Goal: Information Seeking & Learning: Check status

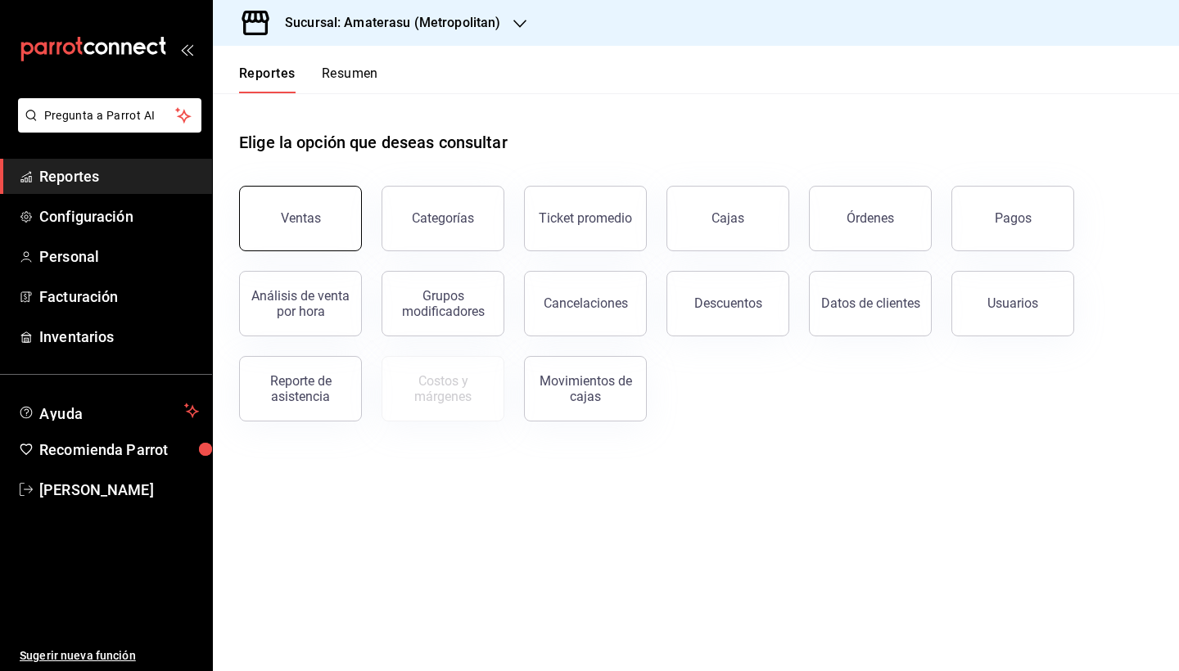
click at [319, 232] on button "Ventas" at bounding box center [300, 218] width 123 height 65
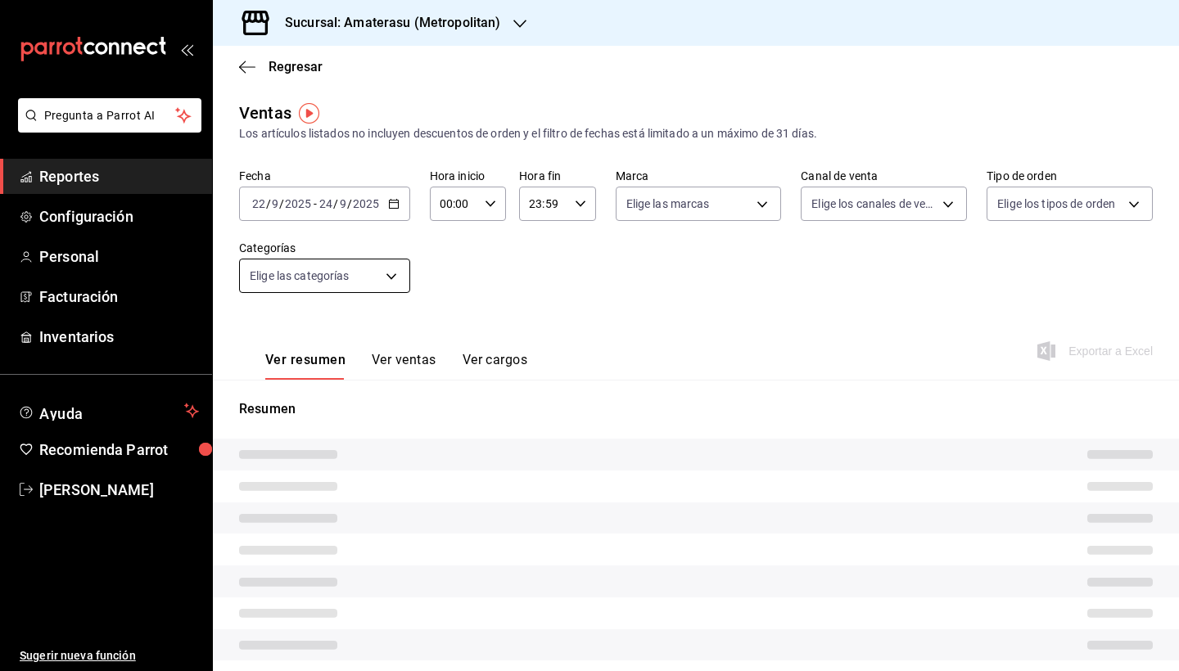
type input "05:00"
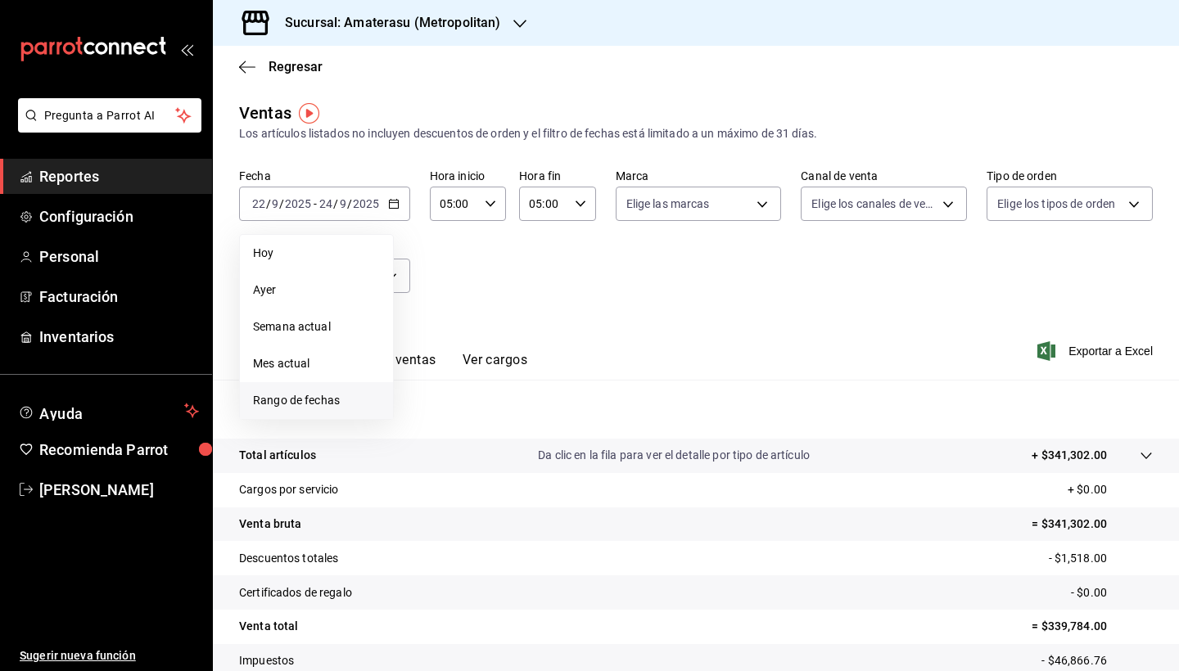
click at [318, 397] on span "Rango de fechas" at bounding box center [316, 400] width 127 height 17
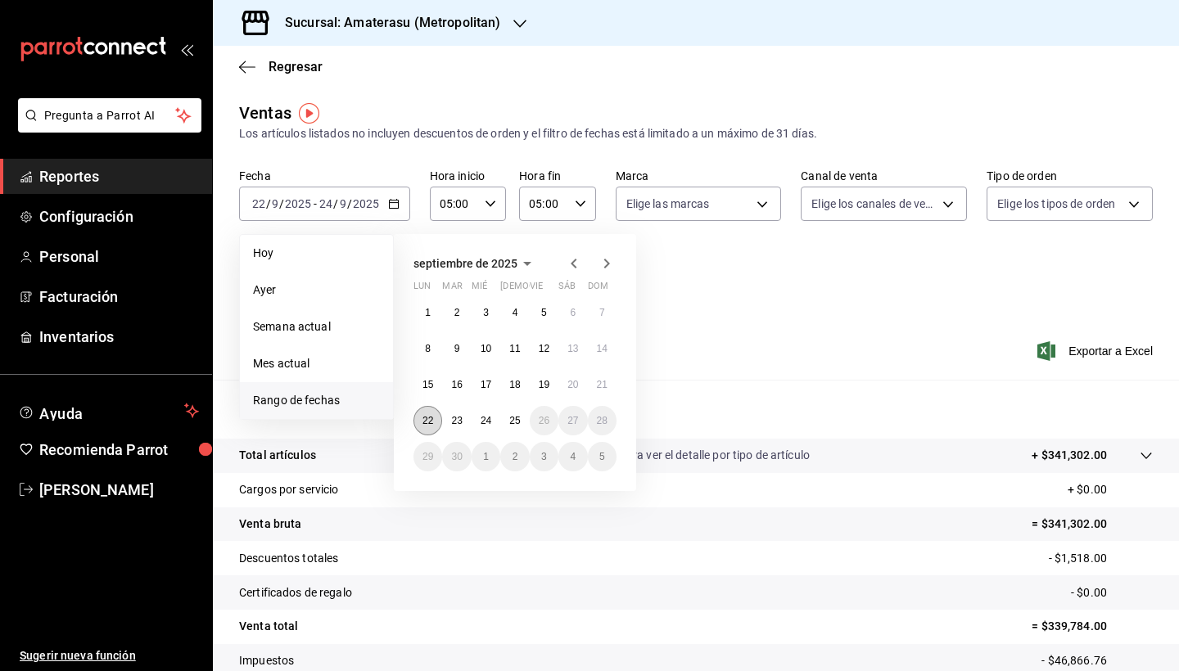
click at [432, 418] on abbr "22" at bounding box center [427, 420] width 11 height 11
click at [520, 413] on button "25" at bounding box center [514, 420] width 29 height 29
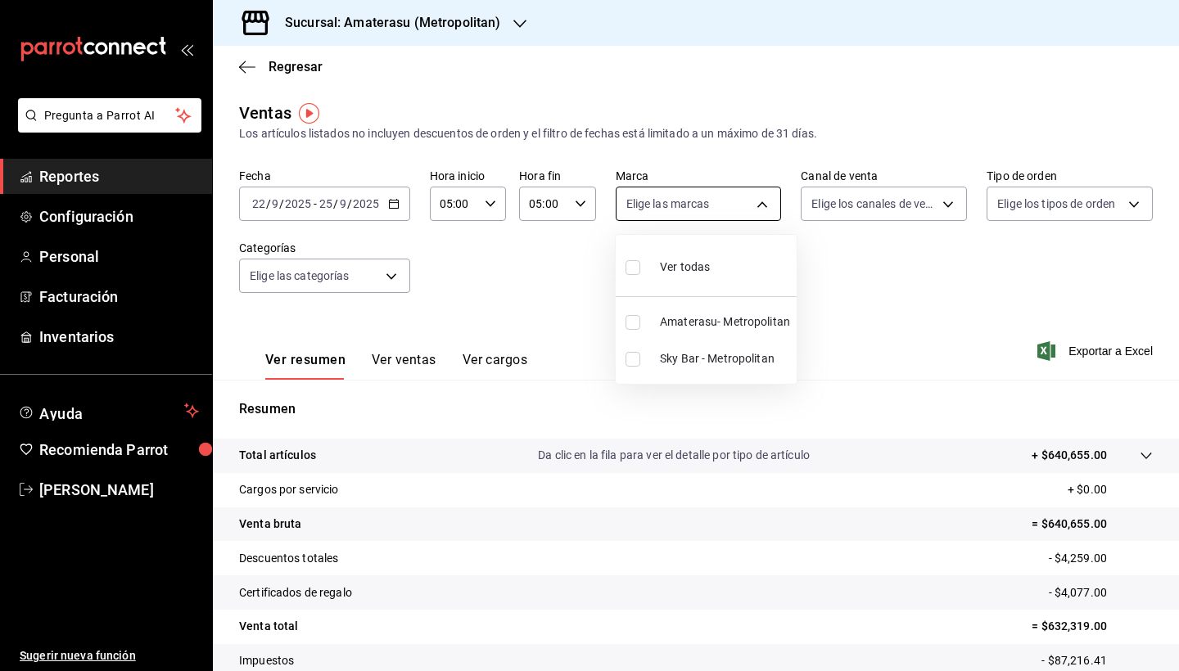
click at [759, 205] on body "Pregunta a Parrot AI Reportes Configuración Personal Facturación Inventarios Ay…" at bounding box center [589, 335] width 1179 height 671
click at [634, 357] on input "checkbox" at bounding box center [632, 359] width 15 height 15
checkbox input "true"
type input "f3afaab8-8c3d-4e49-a299-af9bdf6027b2"
click at [896, 509] on div at bounding box center [589, 335] width 1179 height 671
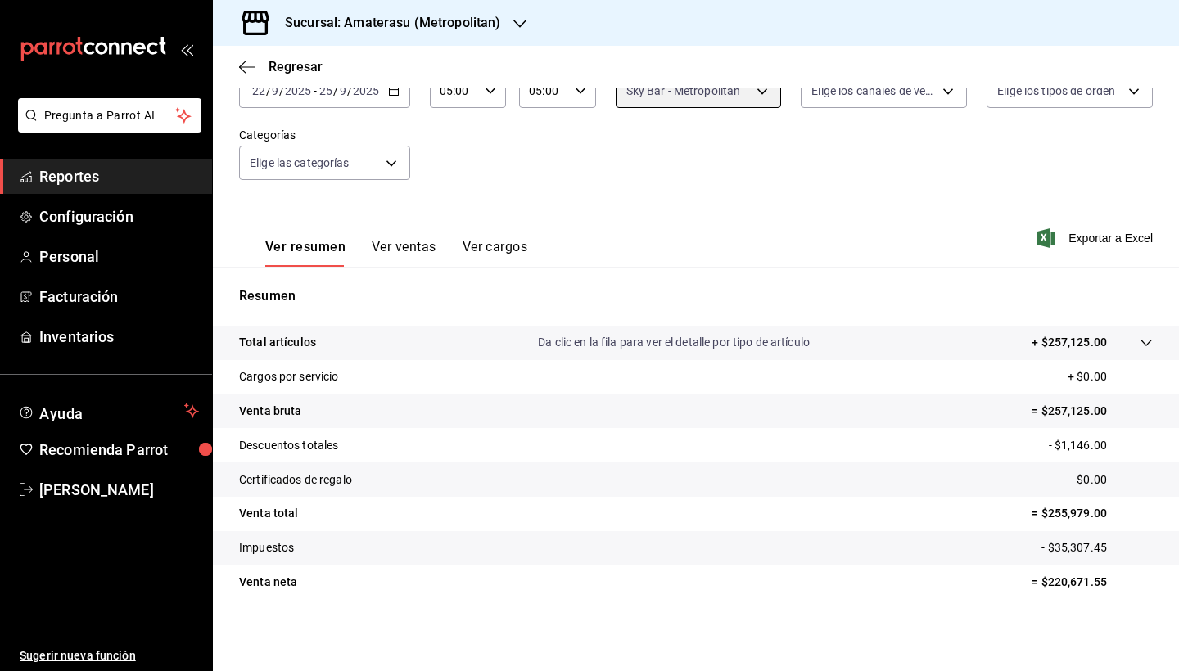
scroll to position [113, 0]
drag, startPoint x: 1050, startPoint y: 583, endPoint x: 1107, endPoint y: 586, distance: 56.6
click at [1107, 586] on p "= $220,671.55" at bounding box center [1091, 582] width 121 height 17
copy p "220,671.55"
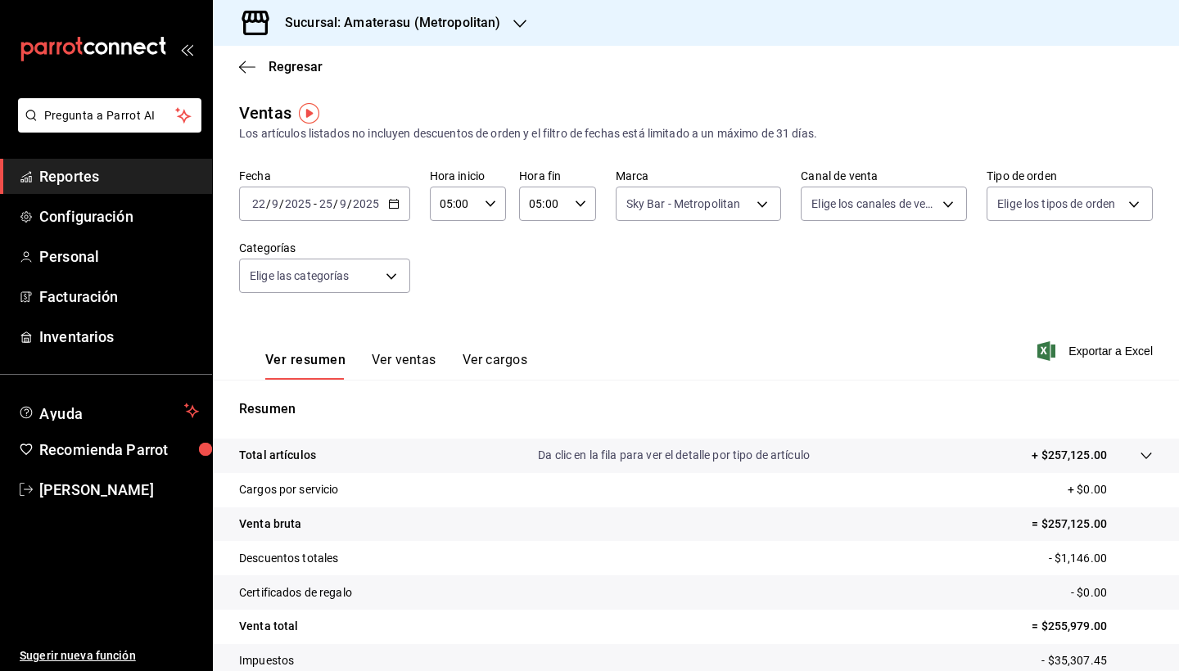
click at [395, 205] on icon "button" at bounding box center [393, 203] width 11 height 11
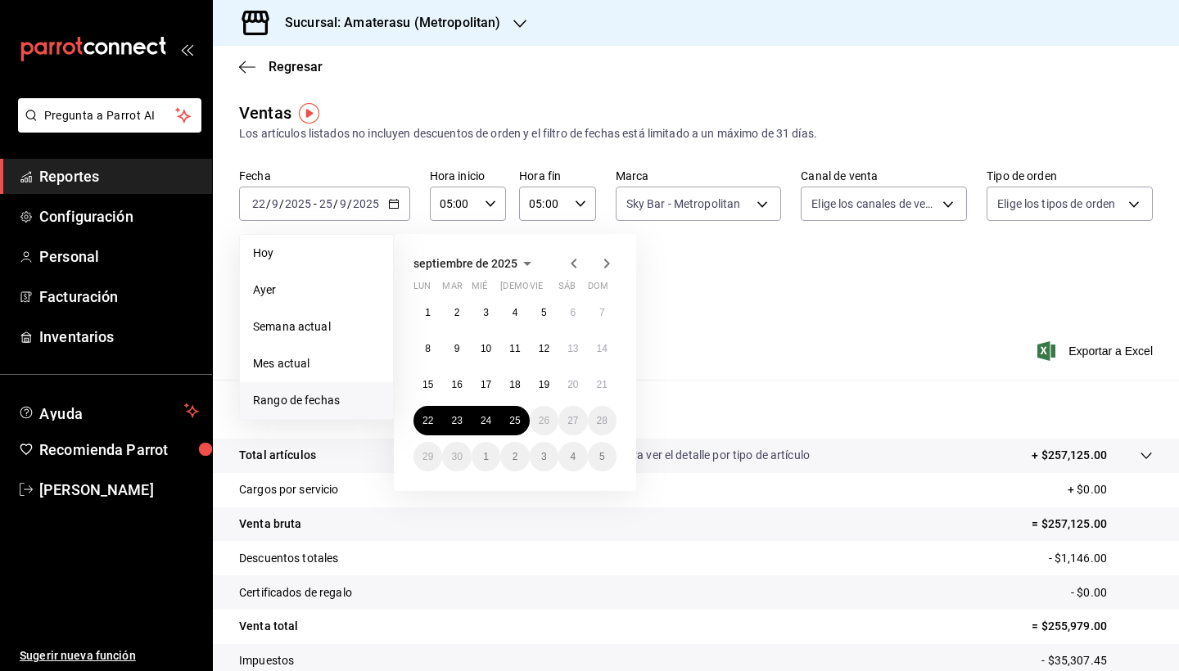
click at [746, 312] on div "Fecha [DATE] [DATE] - [DATE] [DATE] [DATE] [DATE] Semana actual Mes actual [GEO…" at bounding box center [696, 241] width 914 height 144
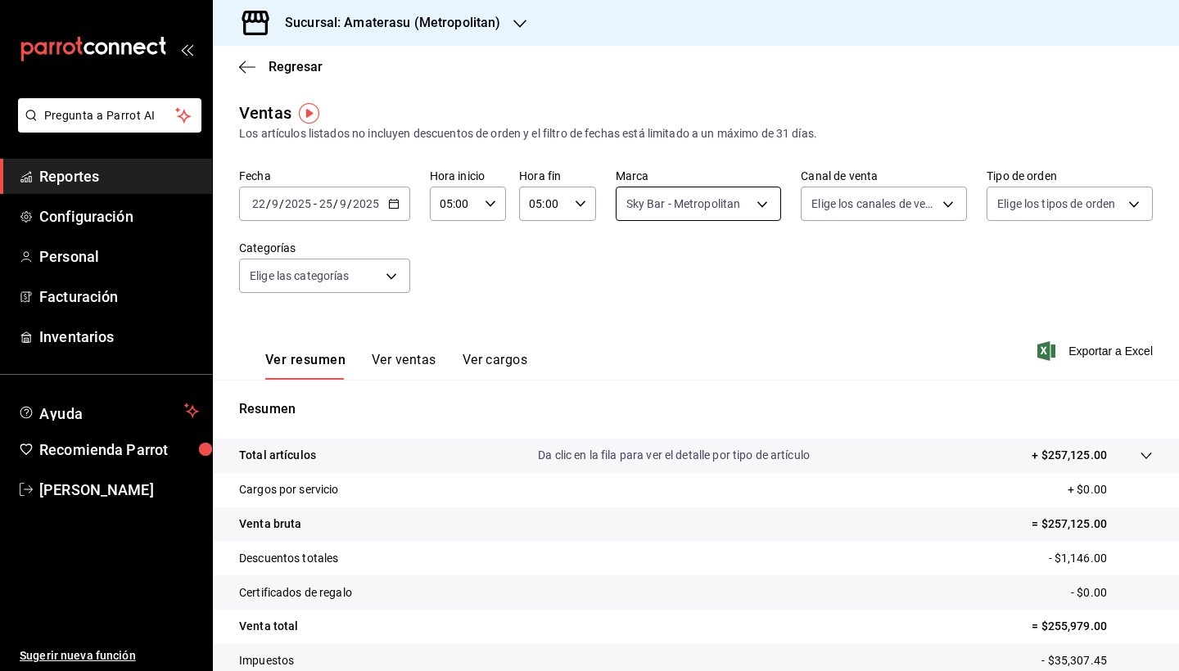
click at [757, 201] on body "Pregunta a Parrot AI Reportes Configuración Personal Facturación Inventarios Ay…" at bounding box center [589, 335] width 1179 height 671
click at [633, 323] on input "checkbox" at bounding box center [629, 322] width 15 height 15
checkbox input "true"
type input "f3afaab8-8c3d-4e49-a299-af9bdf6027b2,e4cd7fcb-d45b-43ae-a99f-ad4ccfcd9032"
checkbox input "true"
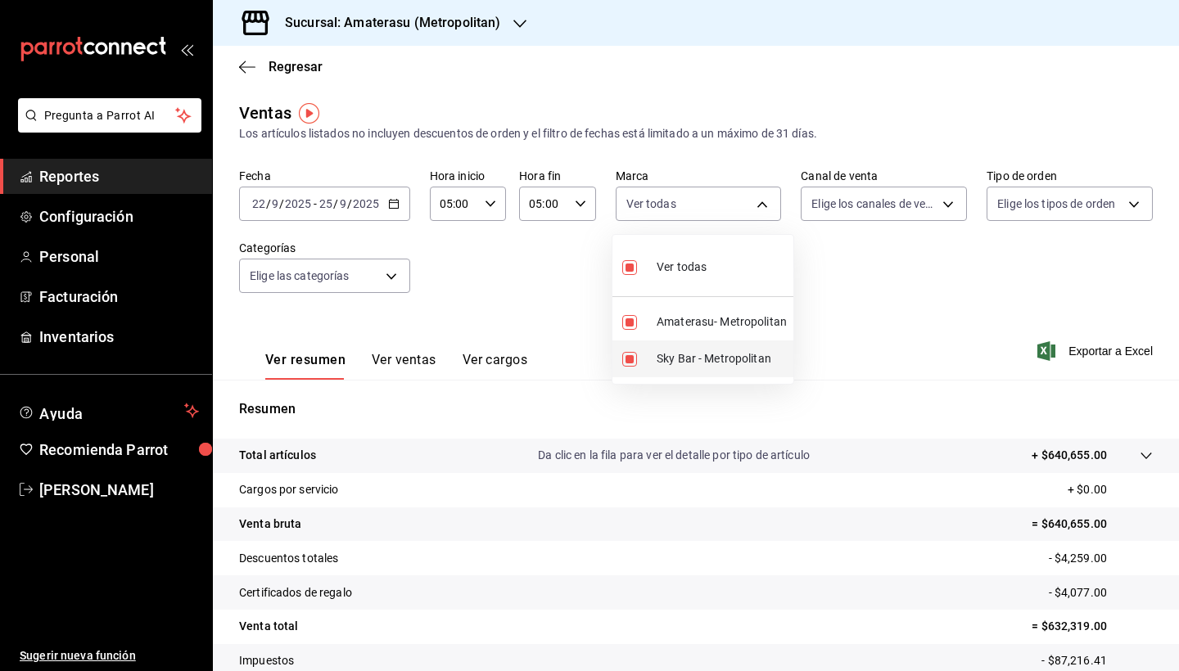
click at [630, 362] on input "checkbox" at bounding box center [629, 359] width 15 height 15
checkbox input "false"
type input "e4cd7fcb-d45b-43ae-a99f-ad4ccfcd9032"
checkbox input "false"
click at [921, 520] on div at bounding box center [589, 335] width 1179 height 671
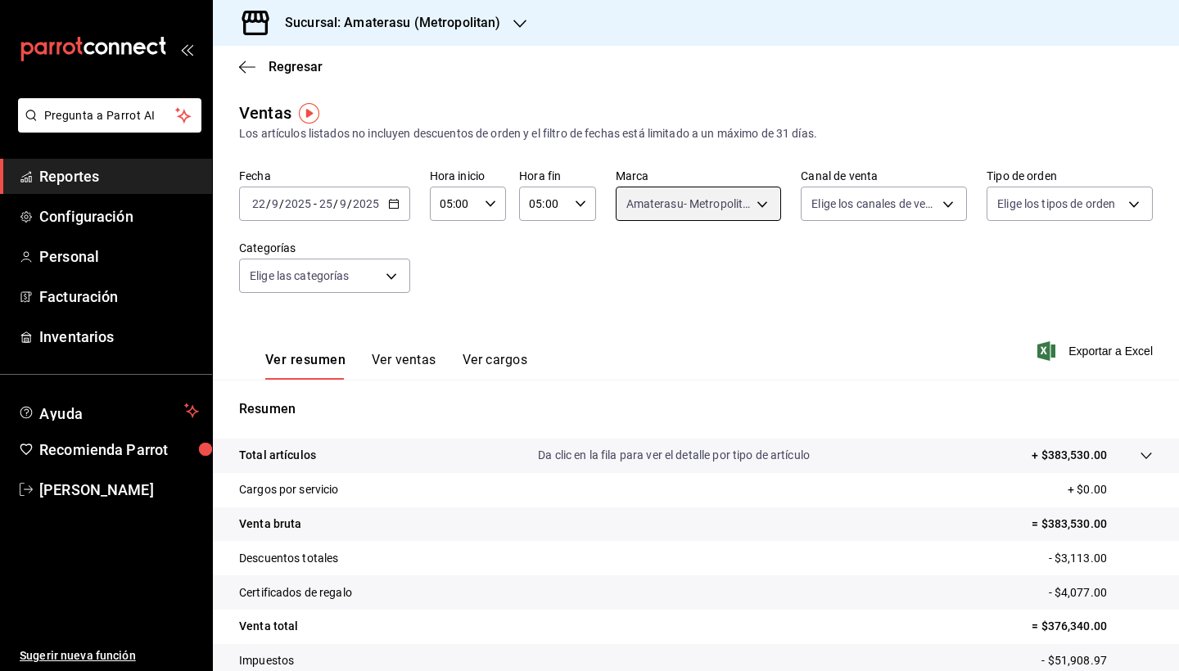
scroll to position [113, 0]
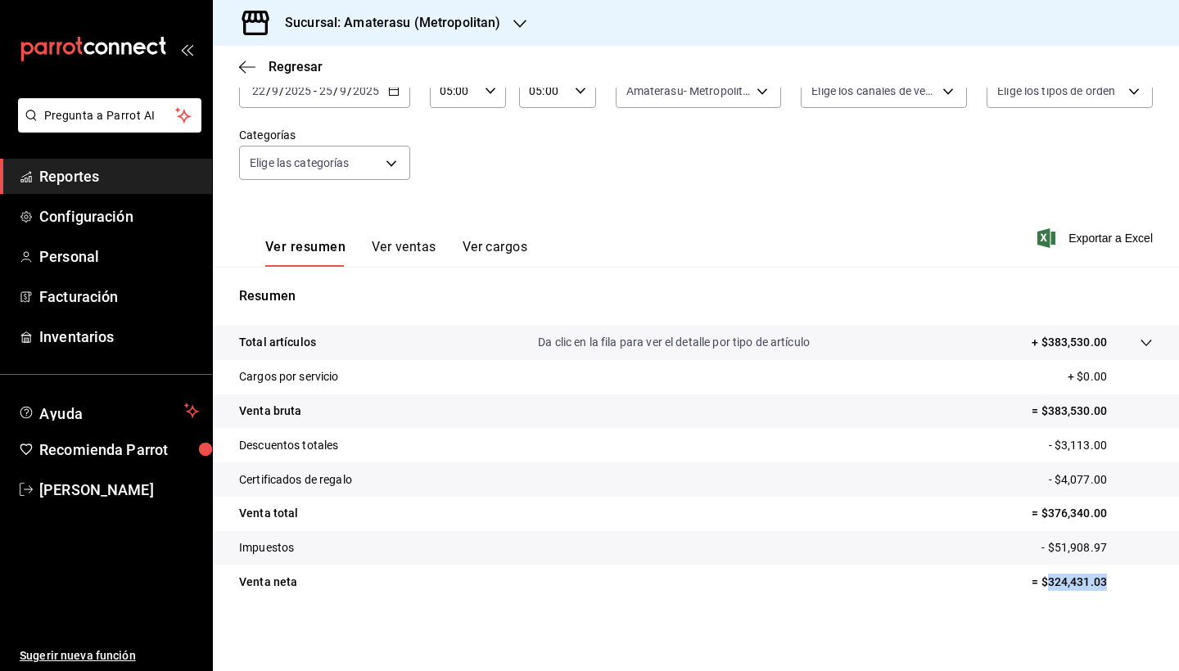
drag, startPoint x: 1034, startPoint y: 582, endPoint x: 1119, endPoint y: 584, distance: 85.2
click at [1118, 584] on p "= $324,431.03" at bounding box center [1091, 582] width 121 height 17
click at [1119, 584] on p "= $324,431.03" at bounding box center [1091, 582] width 121 height 17
drag, startPoint x: 1037, startPoint y: 582, endPoint x: 1091, endPoint y: 582, distance: 54.0
click at [1079, 583] on p "= $324,431.03" at bounding box center [1091, 582] width 121 height 17
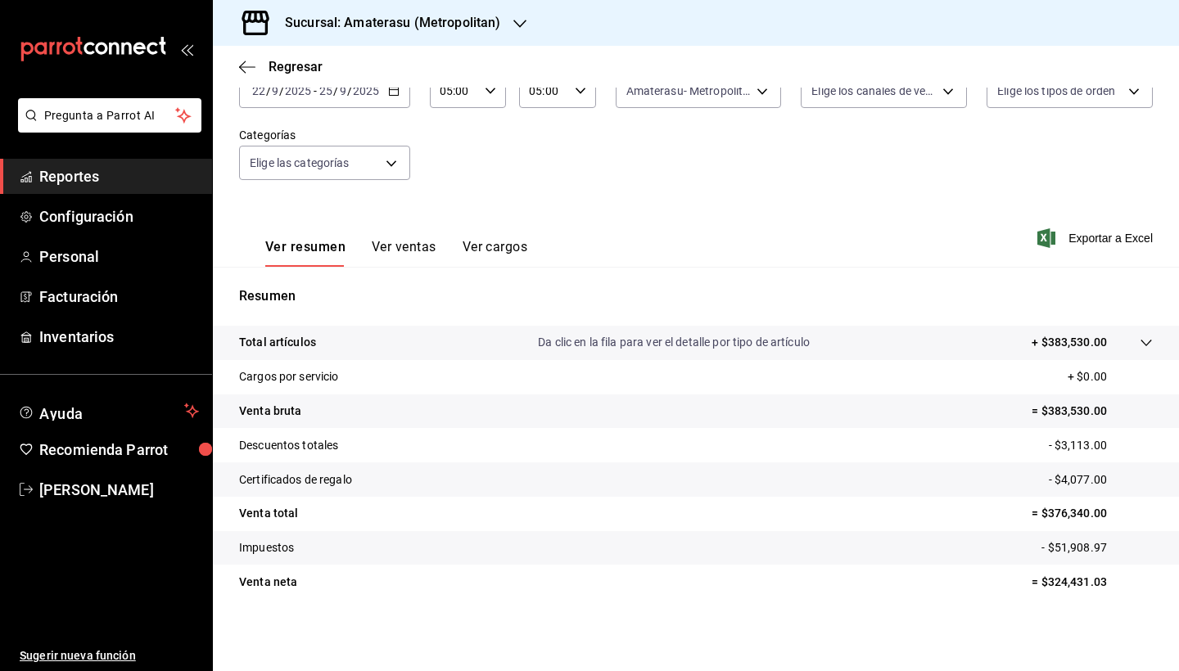
click at [1102, 582] on p "= $324,431.03" at bounding box center [1091, 582] width 121 height 17
click at [1101, 582] on p "= $324,431.03" at bounding box center [1091, 582] width 121 height 17
drag, startPoint x: 1036, startPoint y: 583, endPoint x: 1091, endPoint y: 581, distance: 55.7
click at [1091, 581] on p "= $324,431.03" at bounding box center [1091, 582] width 121 height 17
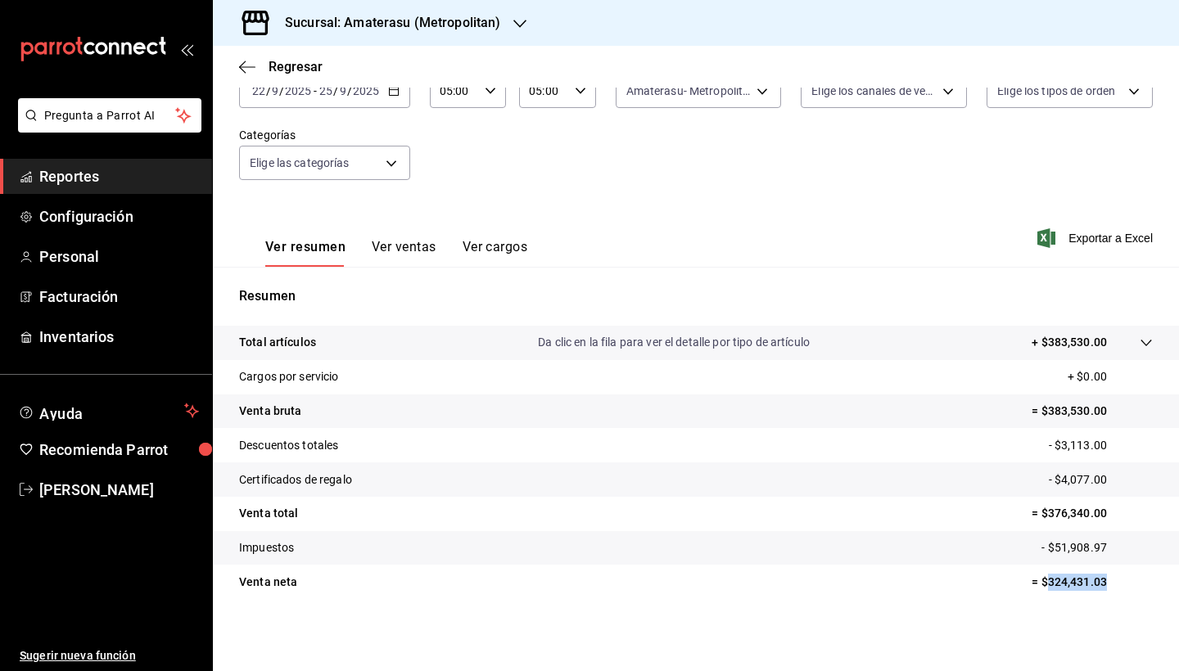
copy p "324,431.03"
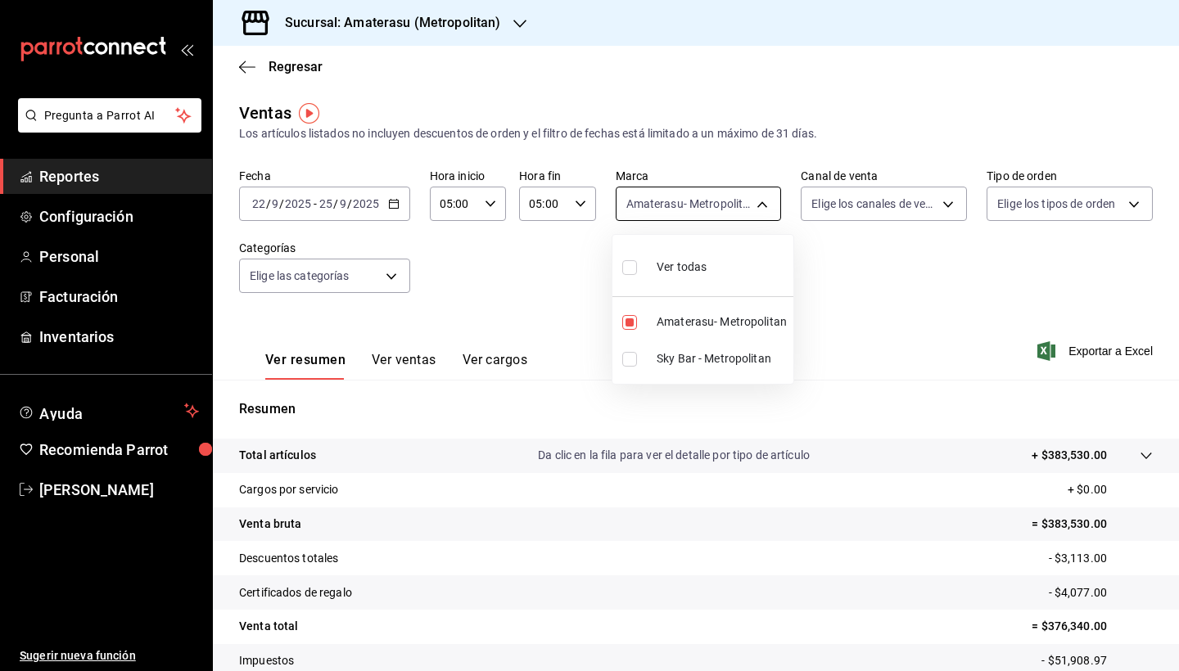
click at [756, 195] on body "Pregunta a Parrot AI Reportes Configuración Personal Facturación Inventarios Ay…" at bounding box center [589, 335] width 1179 height 671
click at [632, 264] on input "checkbox" at bounding box center [629, 267] width 15 height 15
checkbox input "true"
type input "e4cd7fcb-d45b-43ae-a99f-ad4ccfcd9032,f3afaab8-8c3d-4e49-a299-af9bdf6027b2"
checkbox input "true"
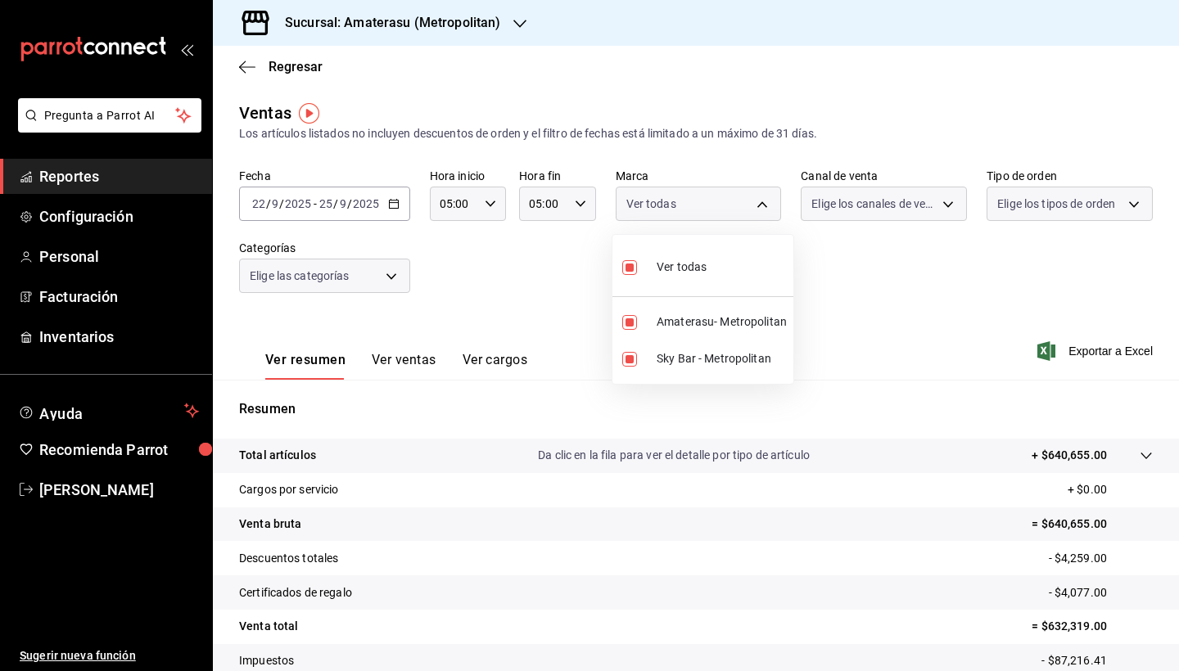
click at [860, 462] on div at bounding box center [589, 335] width 1179 height 671
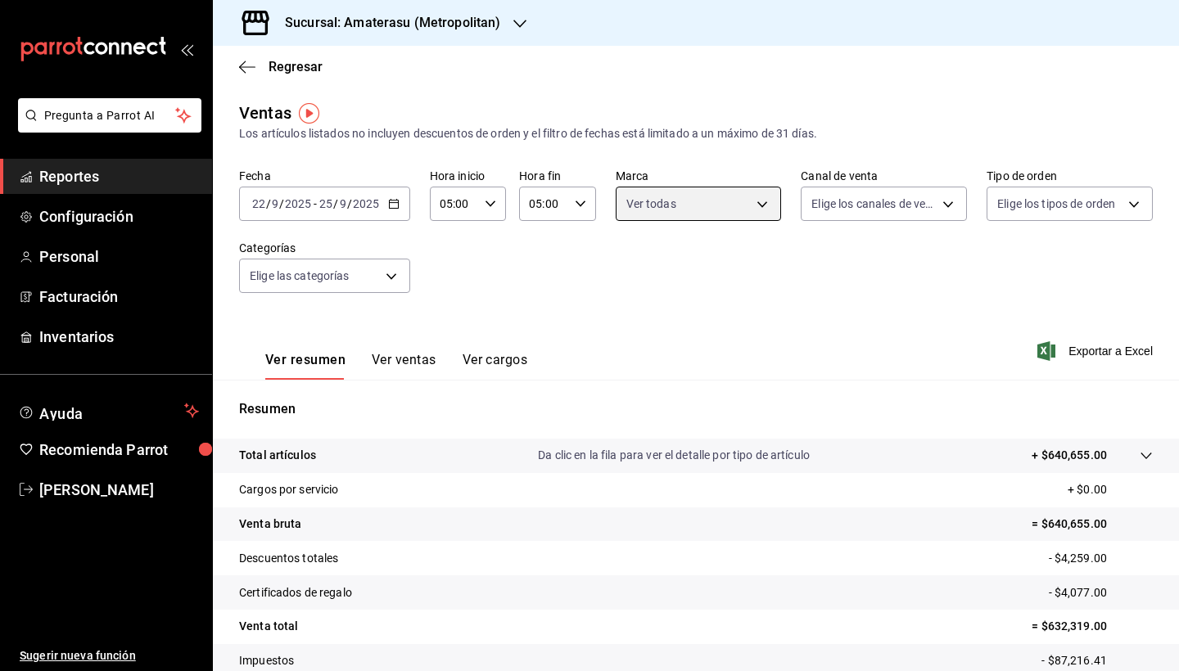
scroll to position [113, 0]
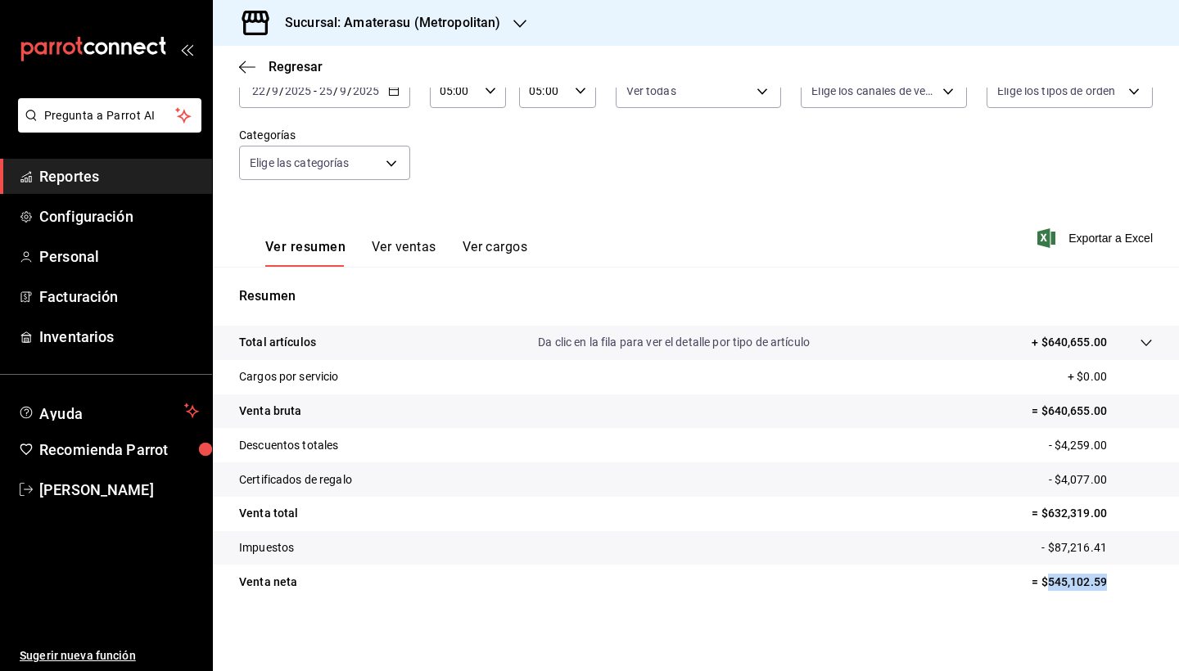
drag, startPoint x: 1036, startPoint y: 583, endPoint x: 1097, endPoint y: 587, distance: 61.5
click at [1099, 587] on p "= $545,102.59" at bounding box center [1091, 582] width 121 height 17
copy p "545,102.59"
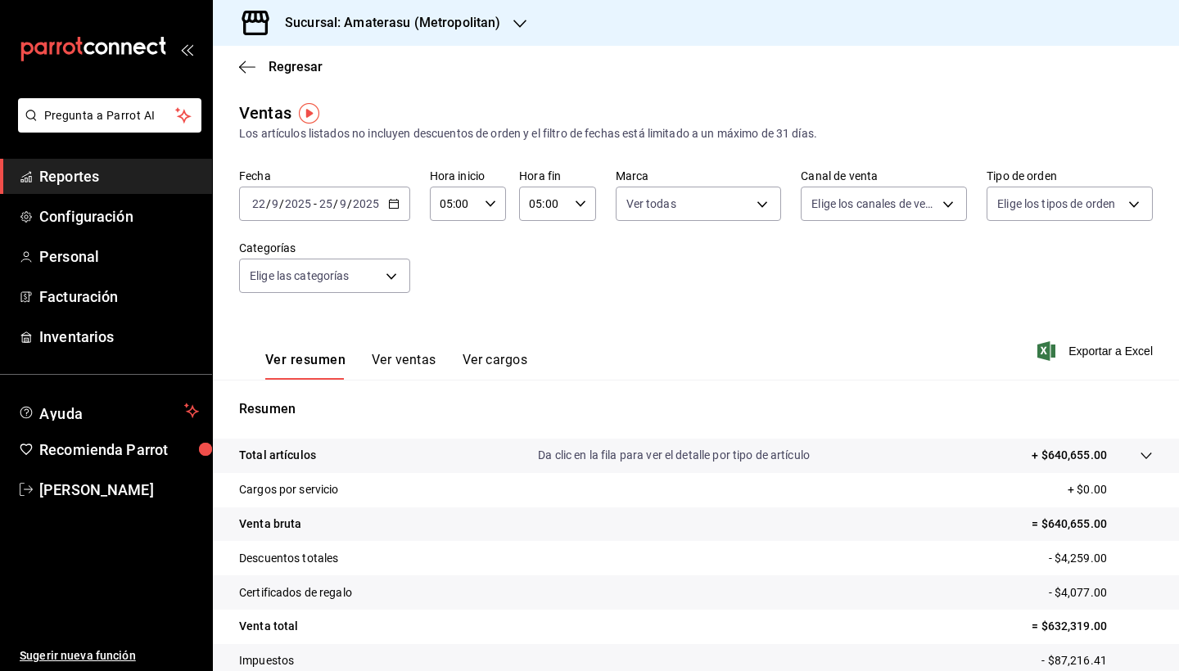
scroll to position [0, 0]
click at [395, 203] on \(Stroke\) "button" at bounding box center [393, 202] width 9 height 1
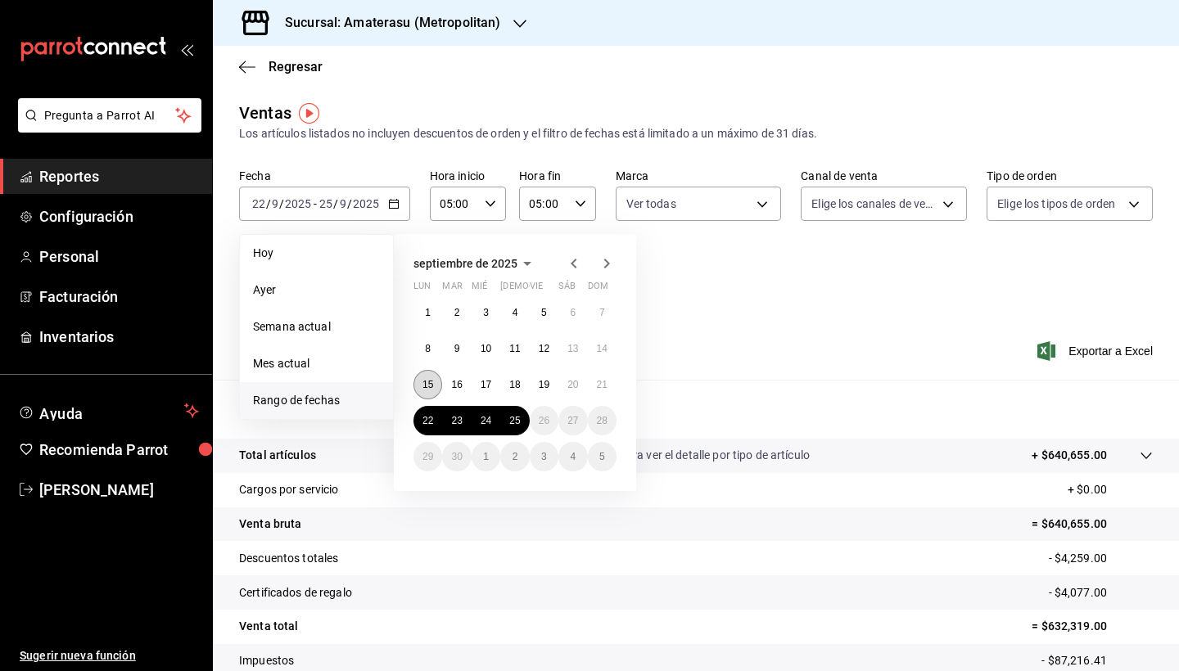
click at [426, 381] on abbr "15" at bounding box center [427, 384] width 11 height 11
click at [517, 387] on abbr "18" at bounding box center [514, 384] width 11 height 11
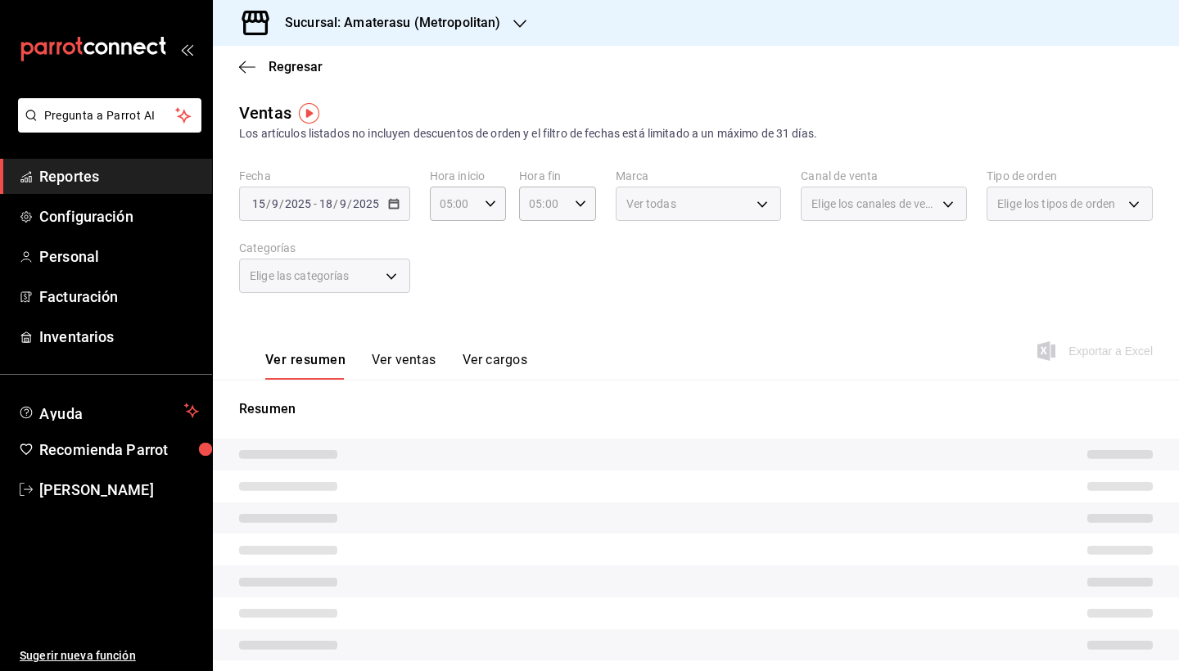
click at [683, 352] on div "Ver resumen Ver ventas Ver cargos Exportar a Excel" at bounding box center [696, 346] width 966 height 67
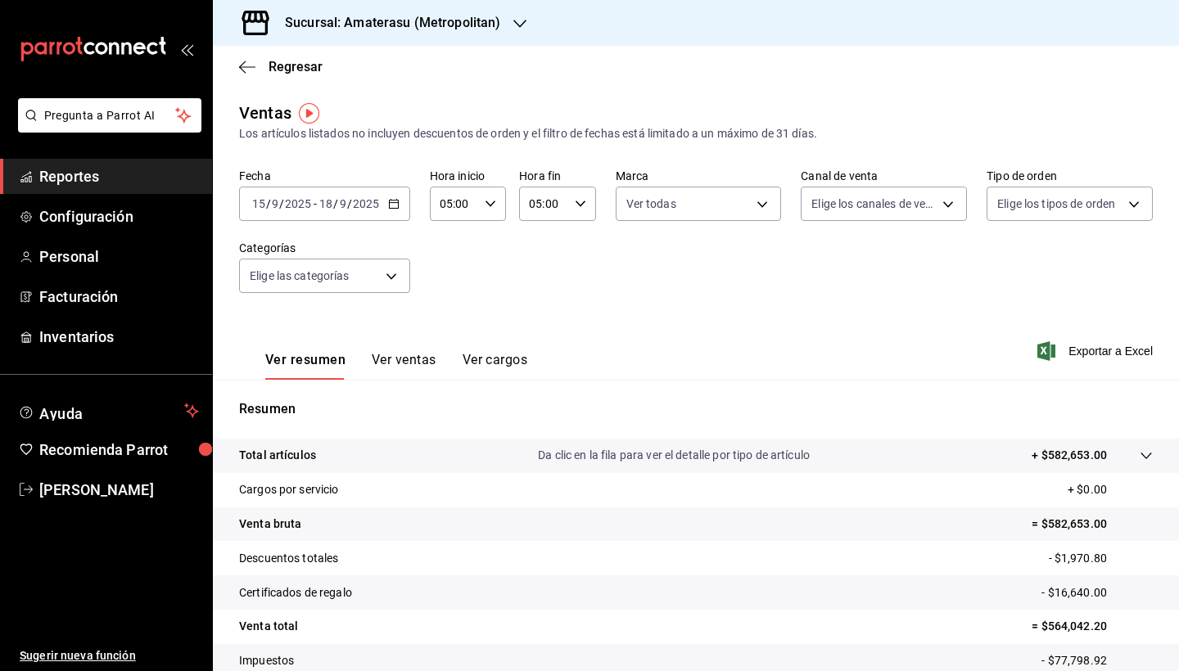
click at [396, 211] on div "[DATE] [DATE] - [DATE] [DATE]" at bounding box center [324, 204] width 171 height 34
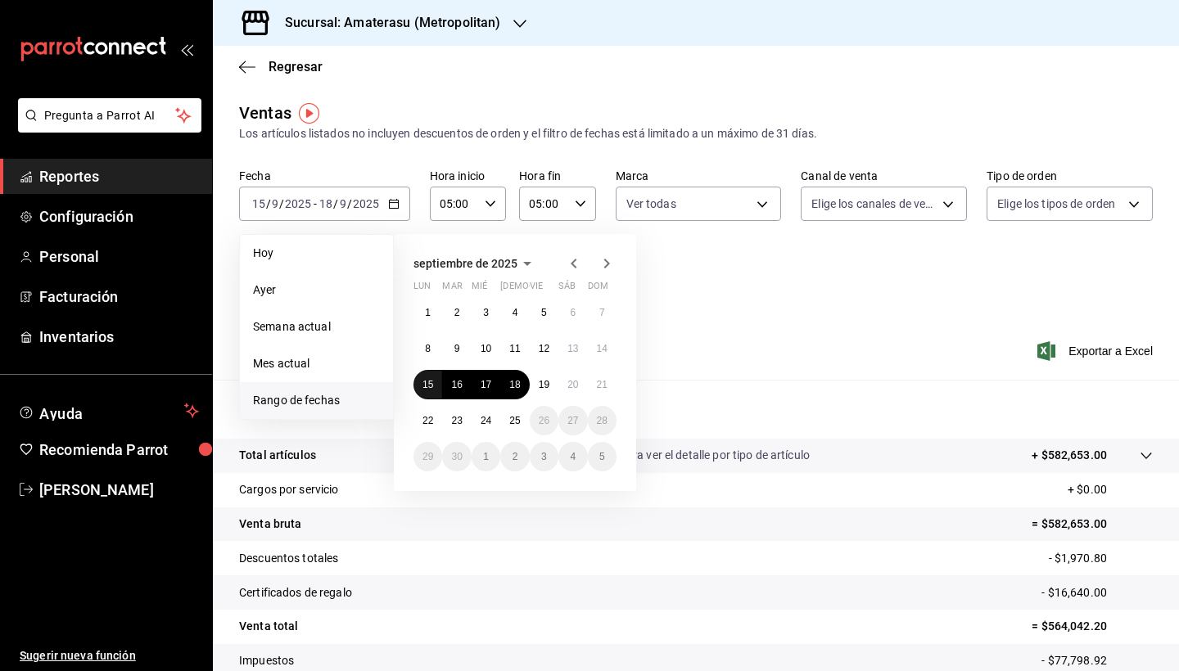
click at [427, 390] on abbr "15" at bounding box center [427, 384] width 11 height 11
click at [518, 392] on button "18" at bounding box center [514, 384] width 29 height 29
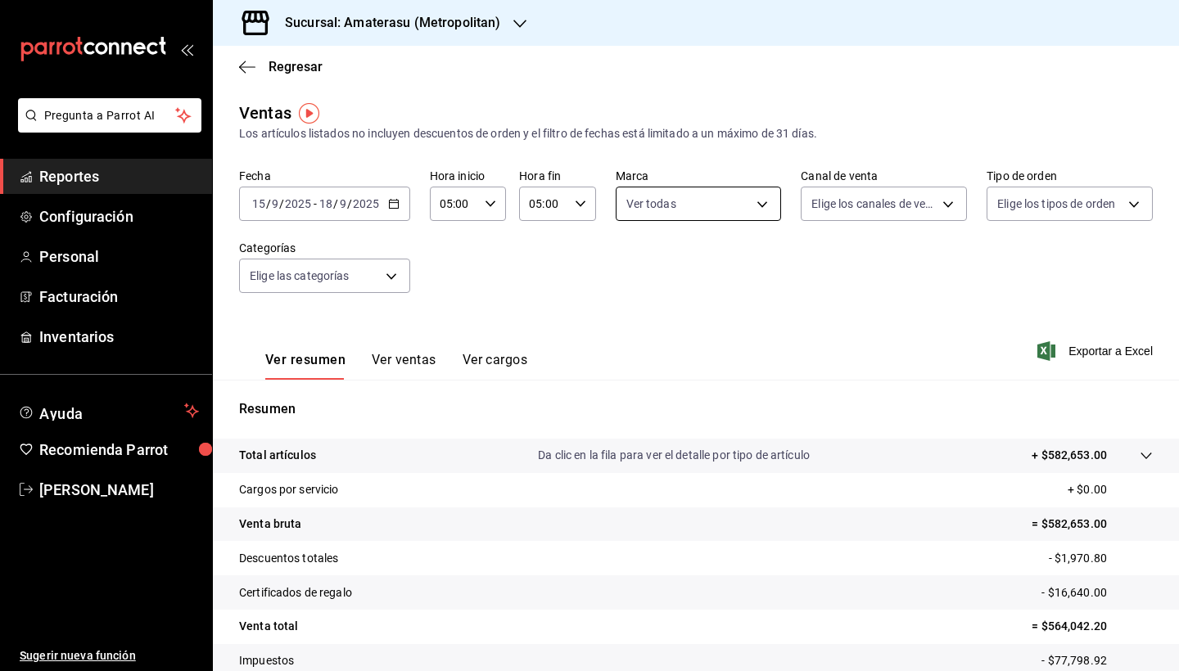
click at [764, 205] on body "Pregunta a Parrot AI Reportes Configuración Personal Facturación Inventarios Ay…" at bounding box center [589, 335] width 1179 height 671
click at [628, 267] on input "checkbox" at bounding box center [629, 267] width 15 height 15
checkbox input "false"
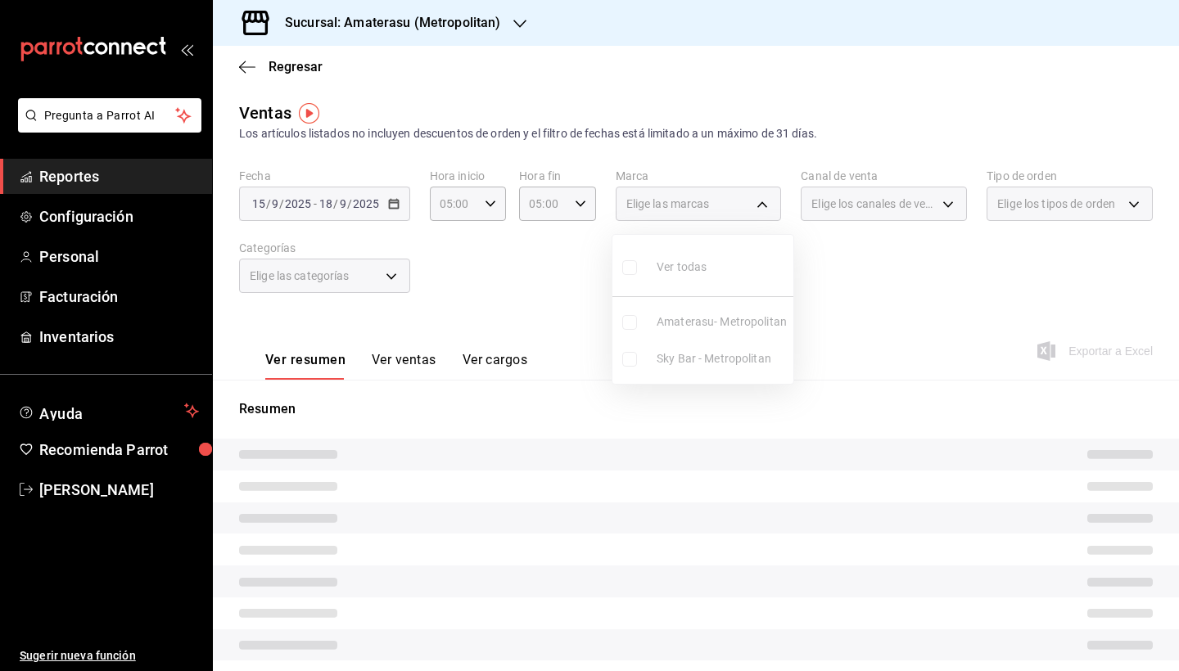
click at [630, 355] on ul "Ver todas Amaterasu- Metropolitan Sky Bar - Metropolitan" at bounding box center [702, 309] width 181 height 149
click at [629, 362] on ul "Ver todas Amaterasu- Metropolitan Sky Bar - Metropolitan" at bounding box center [702, 309] width 181 height 149
click at [720, 418] on div at bounding box center [589, 335] width 1179 height 671
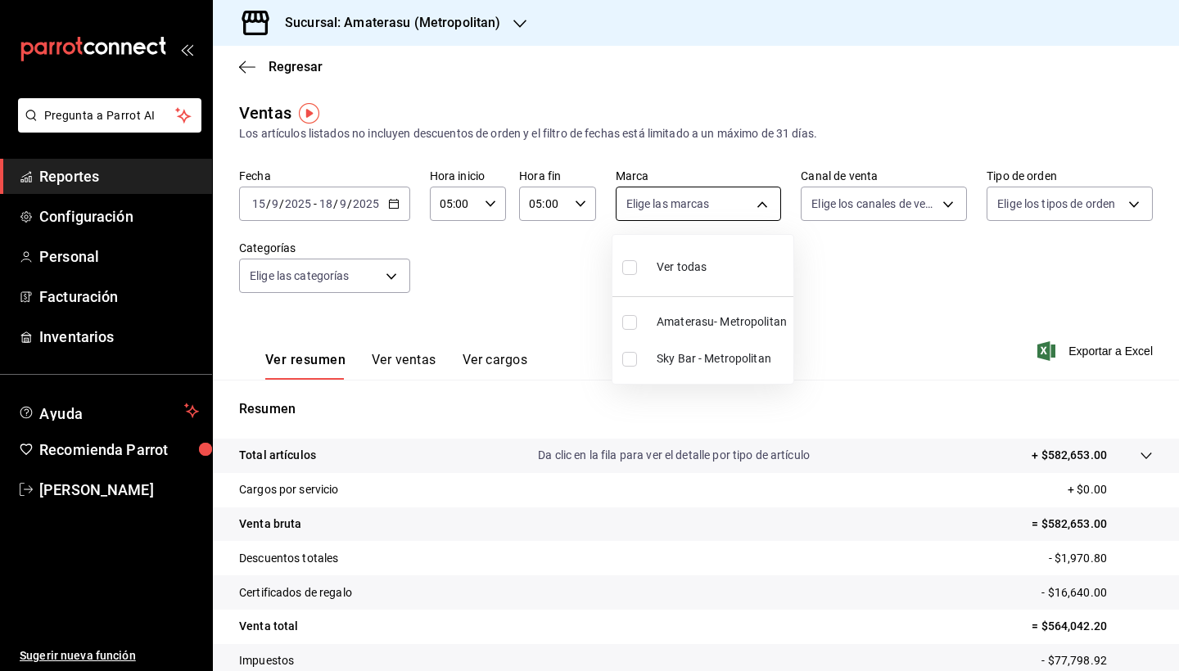
click at [752, 201] on body "Pregunta a Parrot AI Reportes Configuración Personal Facturación Inventarios Ay…" at bounding box center [589, 335] width 1179 height 671
click at [634, 361] on input "checkbox" at bounding box center [629, 359] width 15 height 15
checkbox input "true"
type input "f3afaab8-8c3d-4e49-a299-af9bdf6027b2"
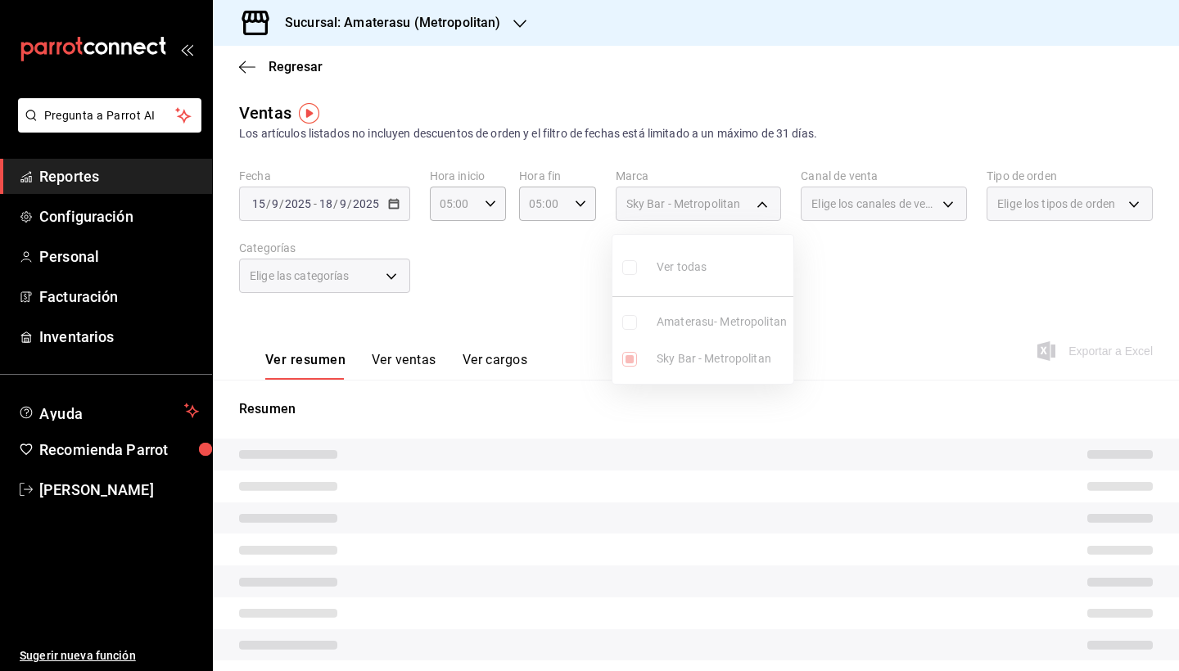
click at [859, 496] on div at bounding box center [589, 335] width 1179 height 671
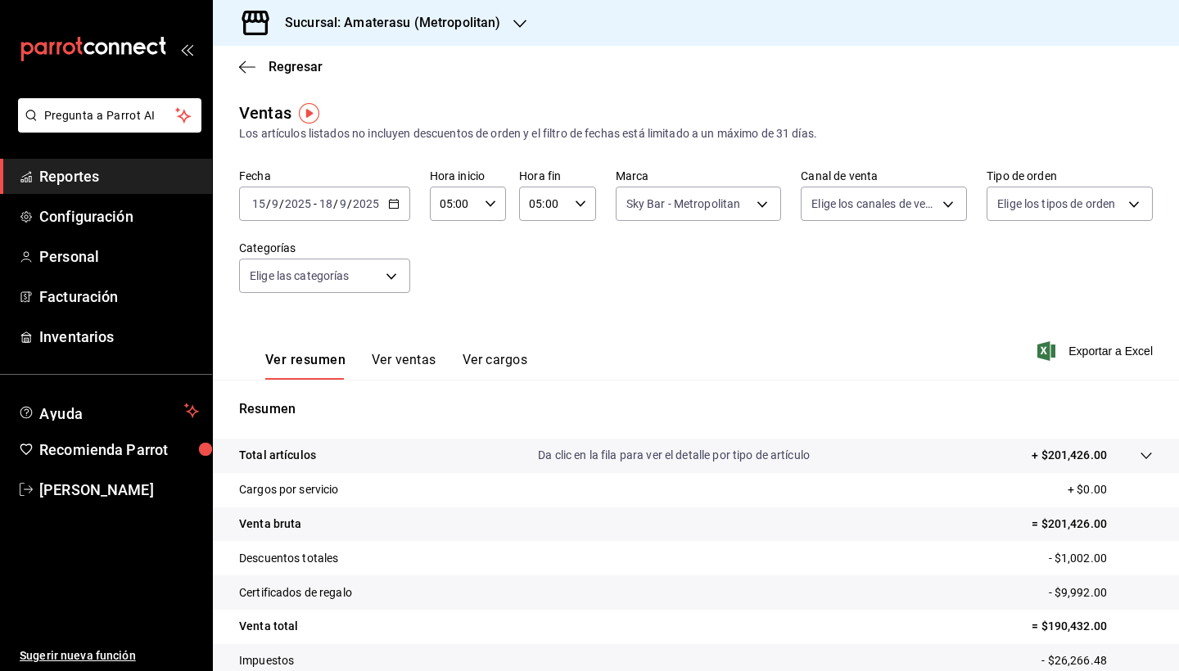
click at [396, 201] on icon "button" at bounding box center [393, 203] width 11 height 11
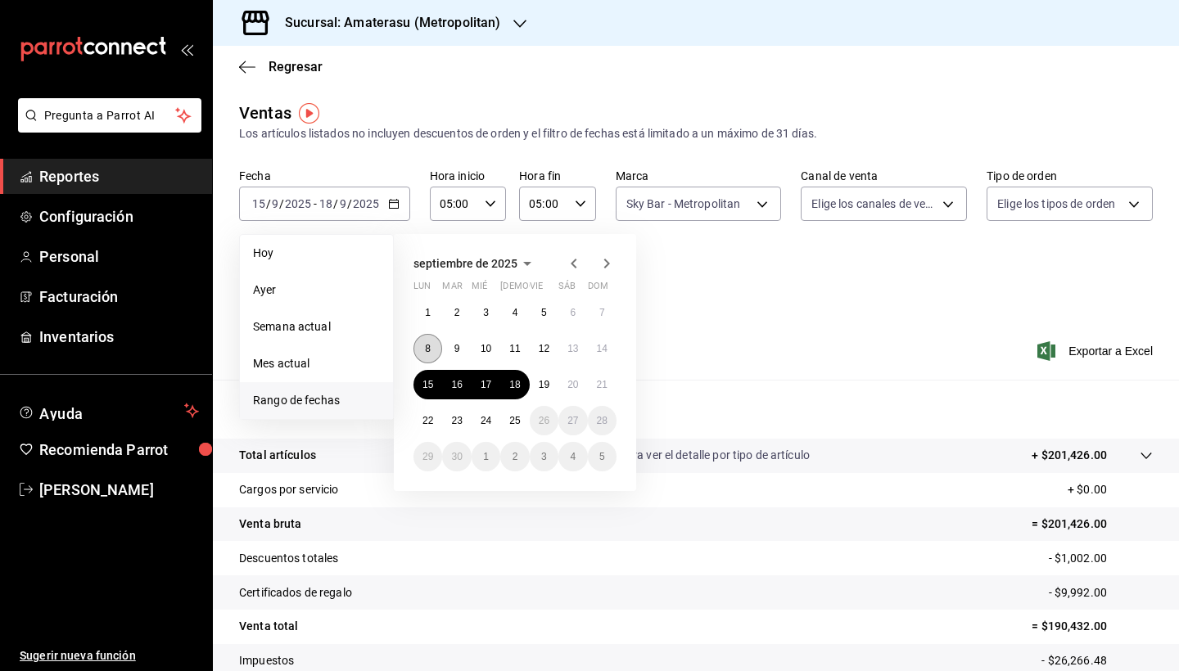
click at [429, 349] on abbr "8" at bounding box center [428, 348] width 6 height 11
click at [427, 384] on abbr "15" at bounding box center [427, 384] width 11 height 11
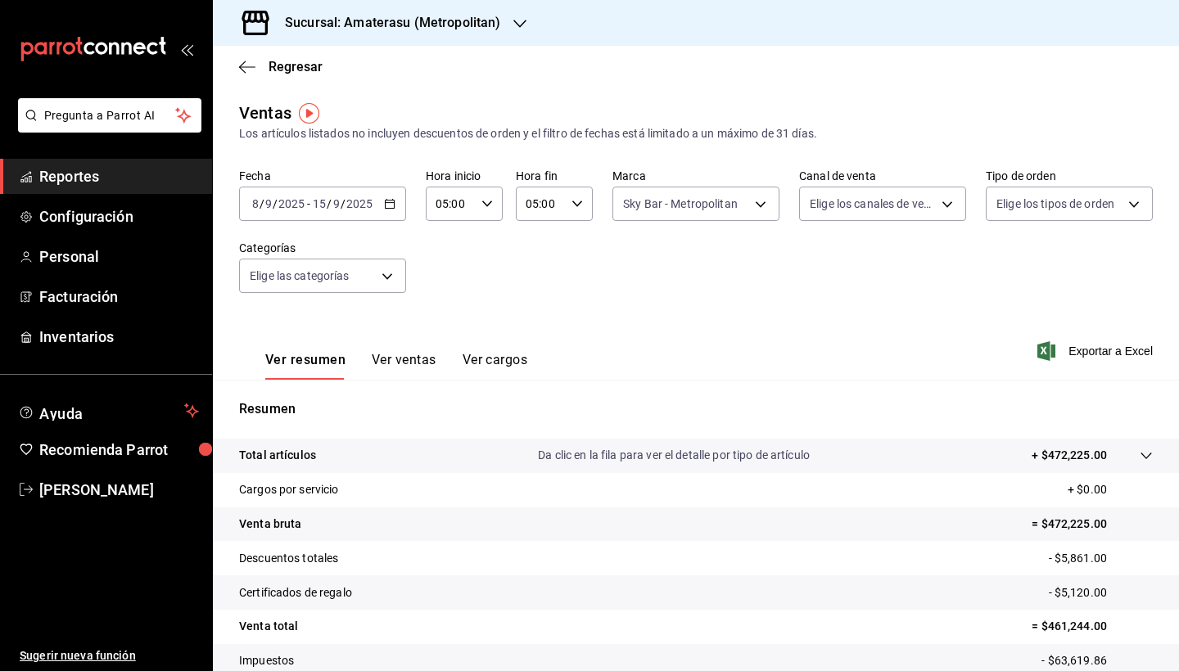
click at [386, 202] on icon "button" at bounding box center [389, 203] width 11 height 11
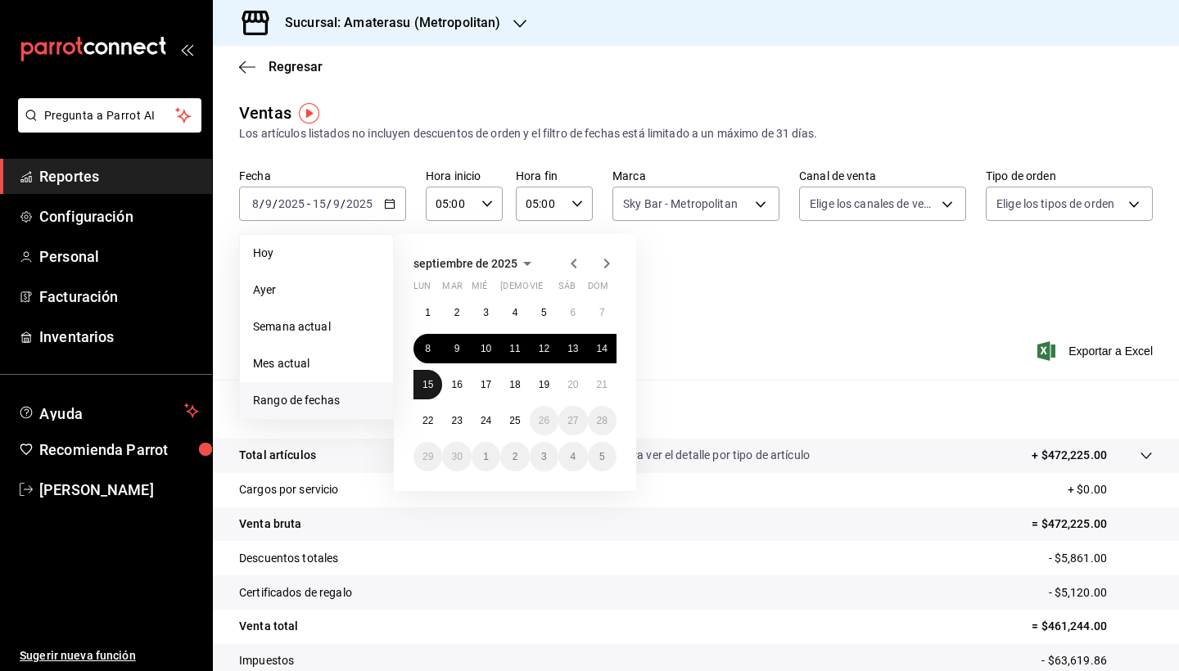
click at [432, 386] on abbr "15" at bounding box center [427, 384] width 11 height 11
click at [520, 384] on abbr "18" at bounding box center [514, 384] width 11 height 11
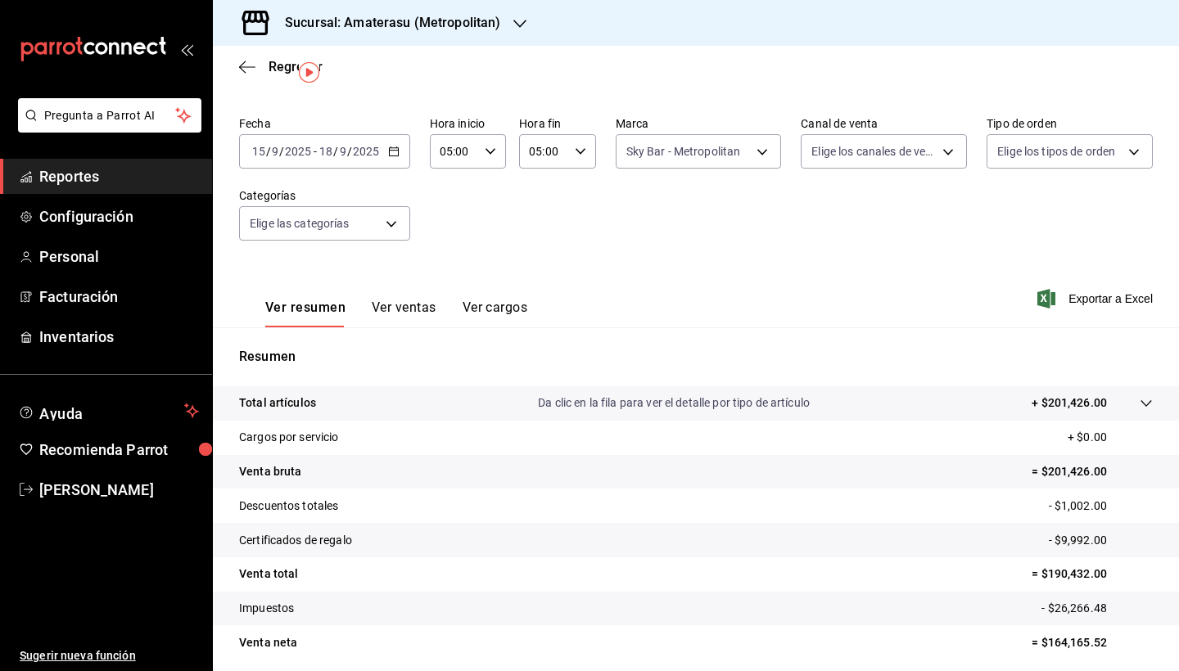
scroll to position [18, 0]
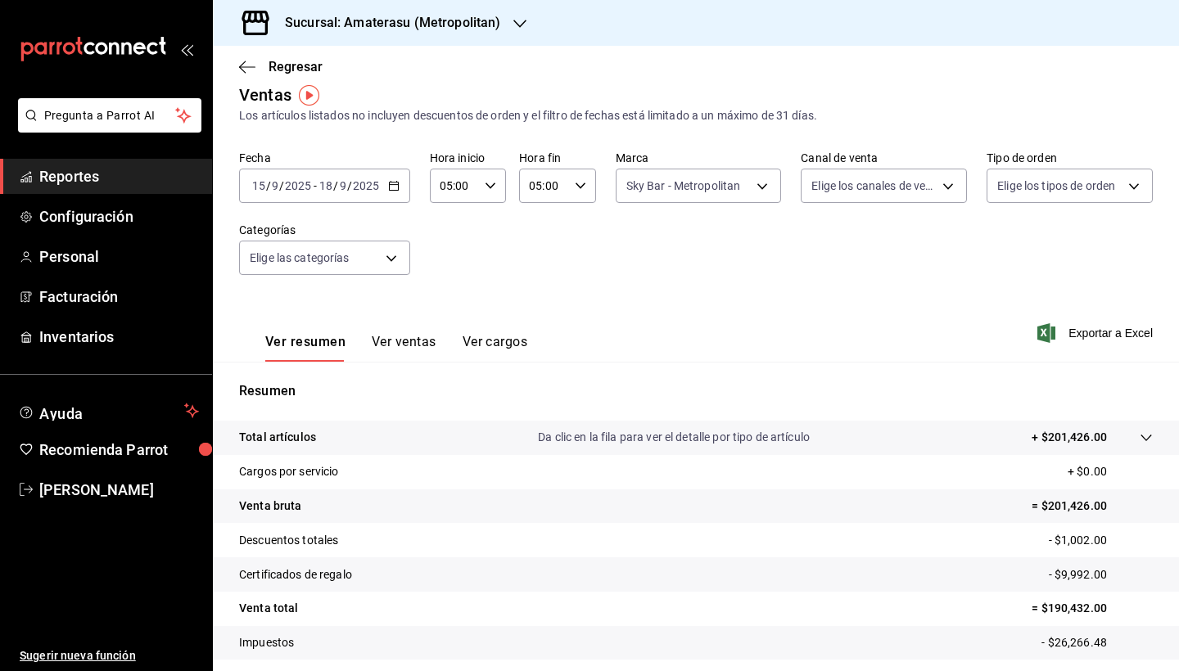
click at [394, 189] on icon "button" at bounding box center [393, 185] width 11 height 11
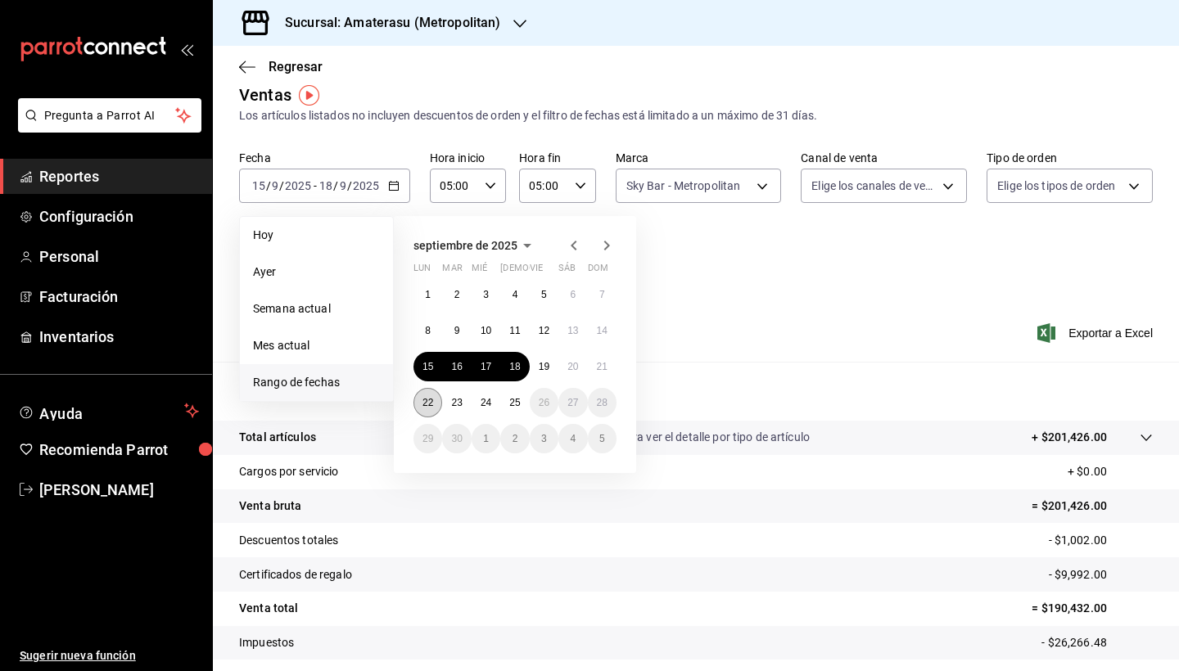
click at [433, 399] on abbr "22" at bounding box center [427, 402] width 11 height 11
click at [515, 403] on abbr "25" at bounding box center [514, 402] width 11 height 11
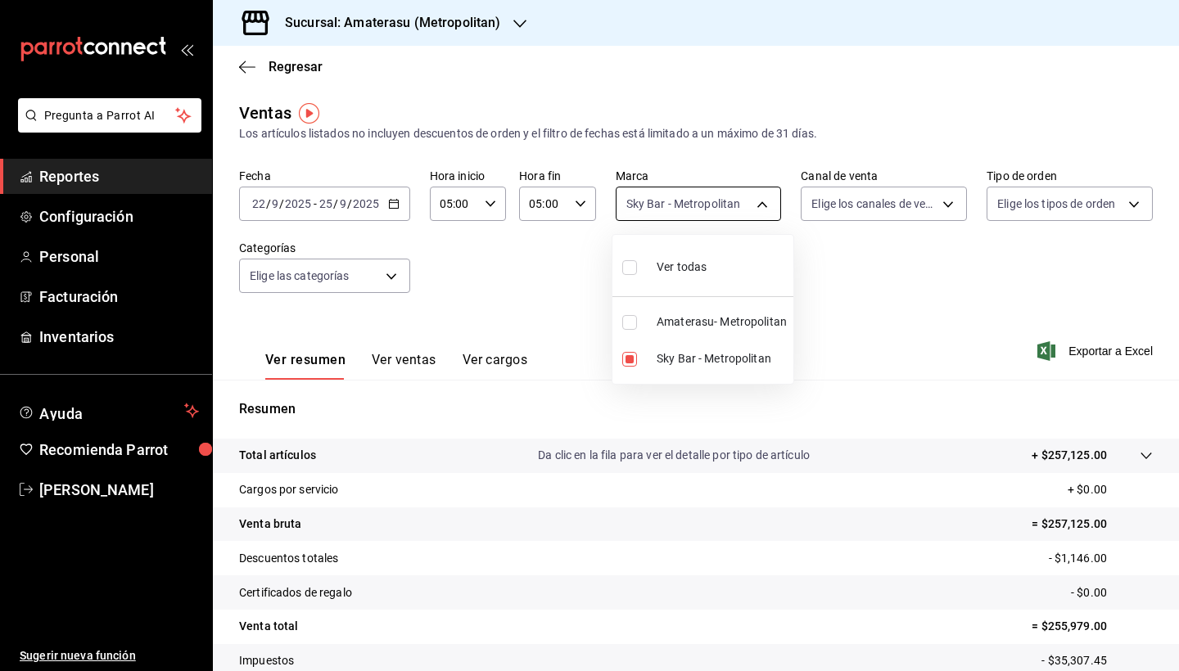
click at [754, 202] on body "Pregunta a Parrot AI Reportes Configuración Personal Facturación Inventarios Ay…" at bounding box center [589, 335] width 1179 height 671
click at [632, 319] on input "checkbox" at bounding box center [629, 322] width 15 height 15
checkbox input "true"
type input "f3afaab8-8c3d-4e49-a299-af9bdf6027b2,e4cd7fcb-d45b-43ae-a99f-ad4ccfcd9032"
checkbox input "true"
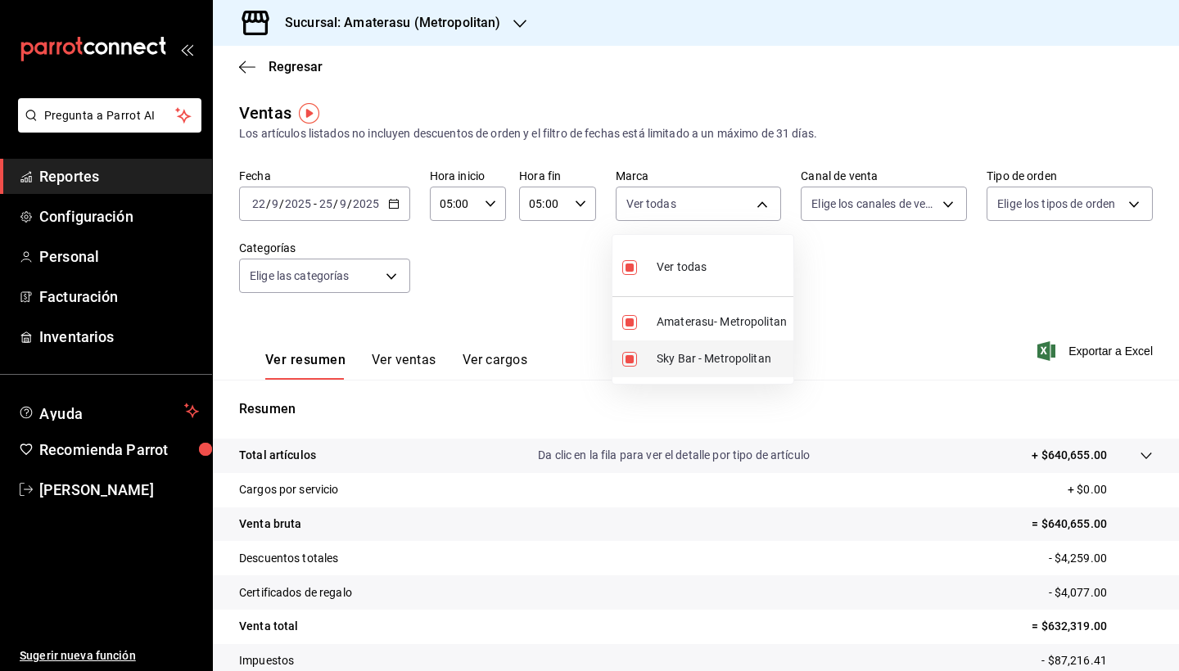
click at [634, 360] on input "checkbox" at bounding box center [629, 359] width 15 height 15
checkbox input "false"
type input "e4cd7fcb-d45b-43ae-a99f-ad4ccfcd9032"
checkbox input "false"
click at [465, 296] on div at bounding box center [589, 335] width 1179 height 671
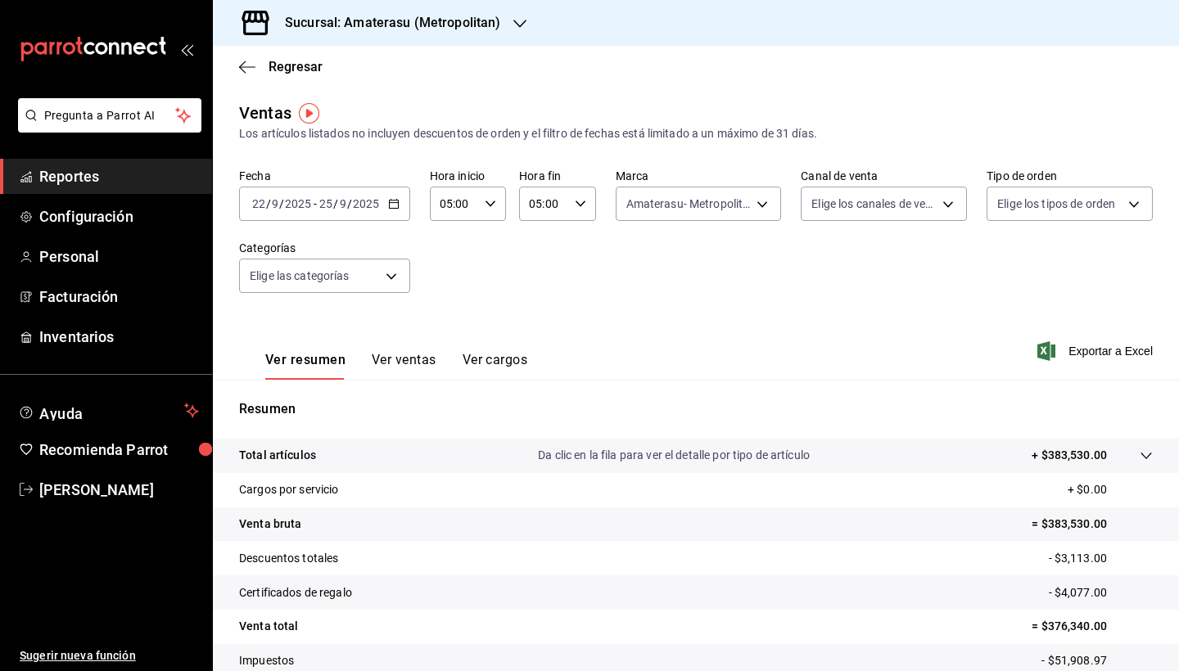
click at [390, 209] on \(Stroke\) "button" at bounding box center [394, 204] width 10 height 9
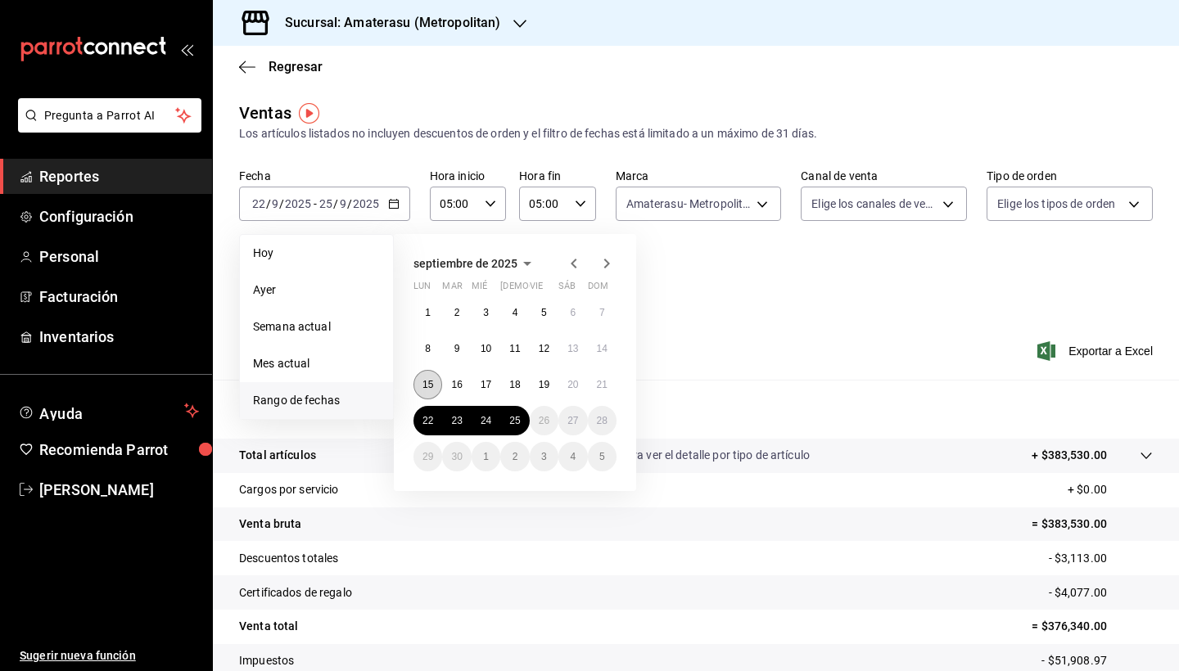
click at [427, 385] on abbr "15" at bounding box center [427, 384] width 11 height 11
click at [519, 380] on abbr "18" at bounding box center [514, 384] width 11 height 11
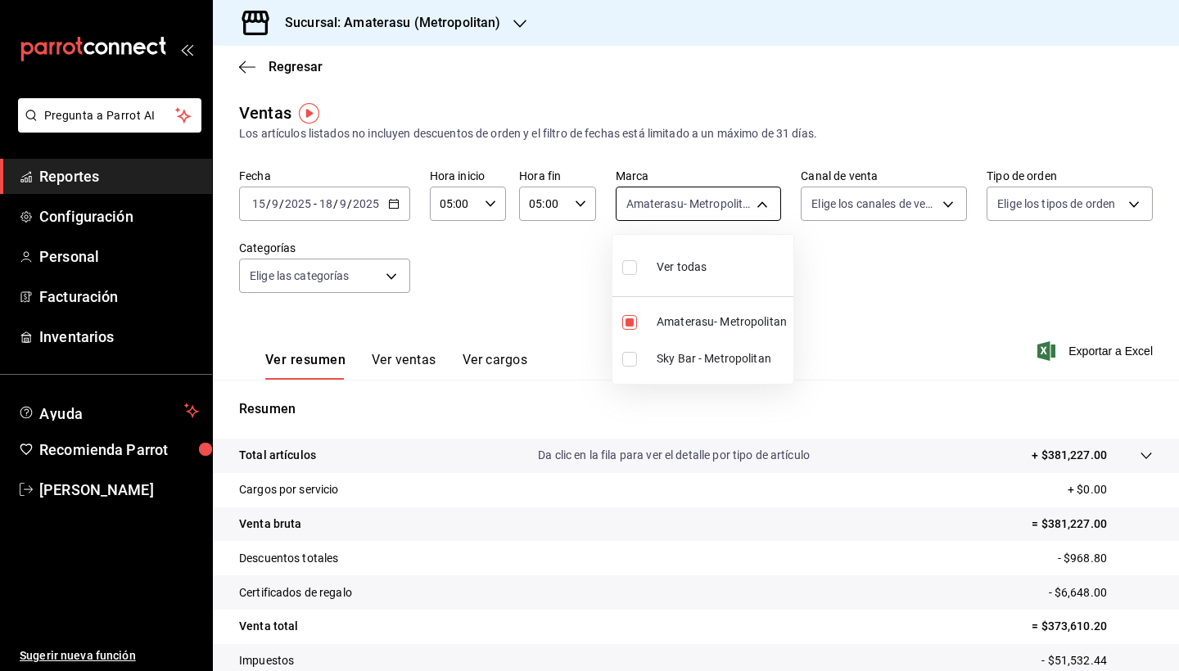
click at [751, 207] on body "Pregunta a Parrot AI Reportes Configuración Personal Facturación Inventarios Ay…" at bounding box center [589, 335] width 1179 height 671
click at [630, 359] on input "checkbox" at bounding box center [629, 359] width 15 height 15
checkbox input "true"
type input "e4cd7fcb-d45b-43ae-a99f-ad4ccfcd9032,f3afaab8-8c3d-4e49-a299-af9bdf6027b2"
checkbox input "true"
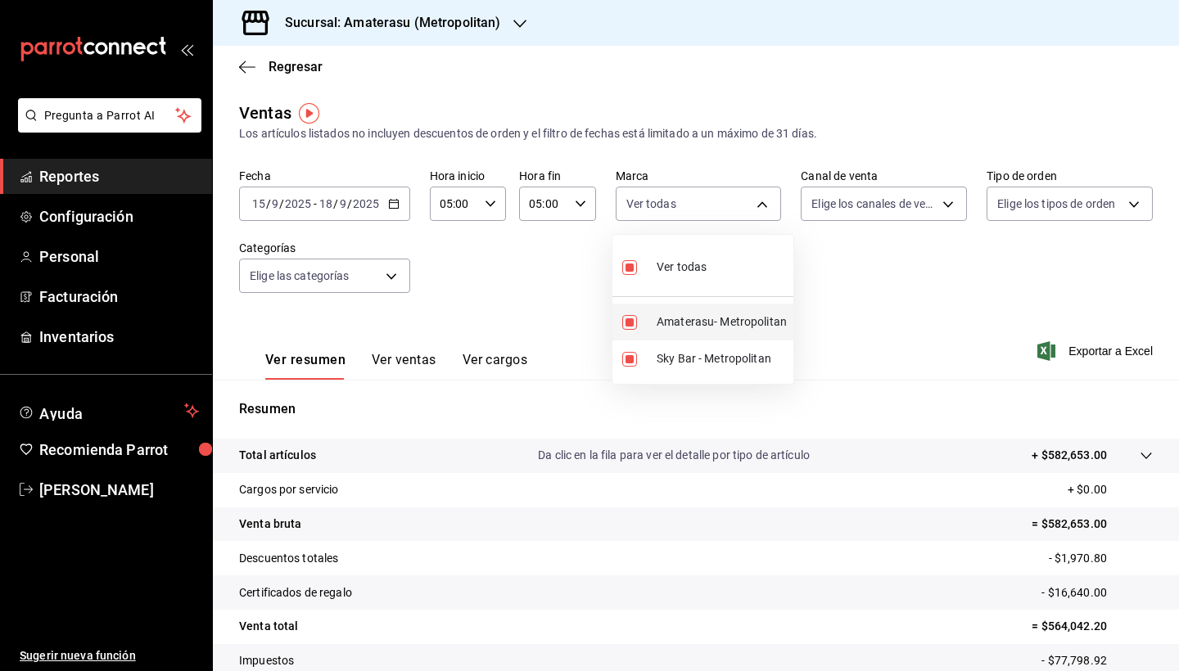
click at [633, 319] on input "checkbox" at bounding box center [629, 322] width 15 height 15
checkbox input "false"
type input "f3afaab8-8c3d-4e49-a299-af9bdf6027b2"
checkbox input "false"
click at [625, 321] on input "checkbox" at bounding box center [629, 322] width 15 height 15
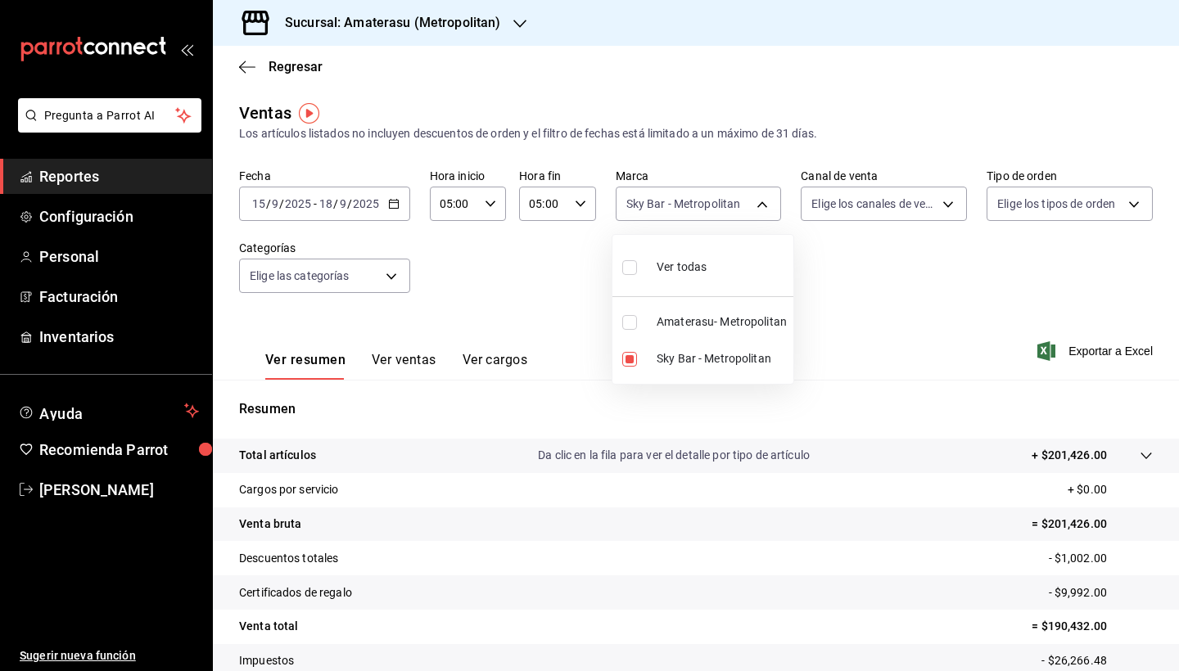
checkbox input "true"
type input "f3afaab8-8c3d-4e49-a299-af9bdf6027b2,e4cd7fcb-d45b-43ae-a99f-ad4ccfcd9032"
checkbox input "true"
click at [632, 359] on input "checkbox" at bounding box center [629, 359] width 15 height 15
checkbox input "false"
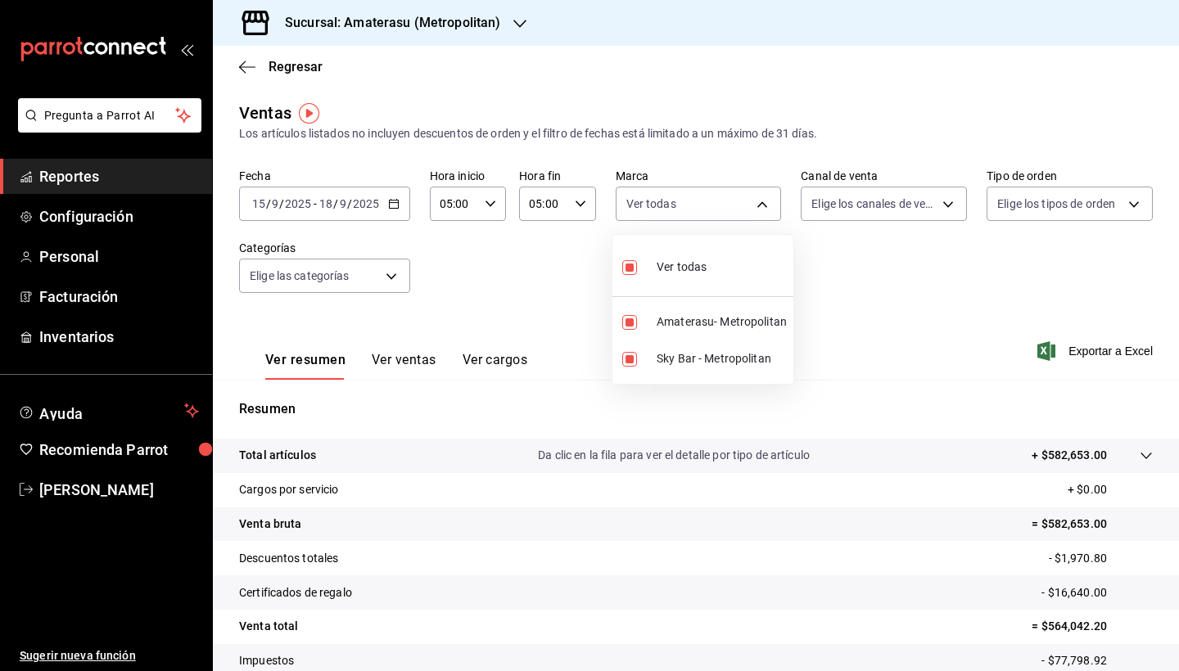
type input "e4cd7fcb-d45b-43ae-a99f-ad4ccfcd9032"
checkbox input "false"
click at [442, 237] on div at bounding box center [589, 335] width 1179 height 671
click at [388, 202] on icon "button" at bounding box center [393, 203] width 11 height 11
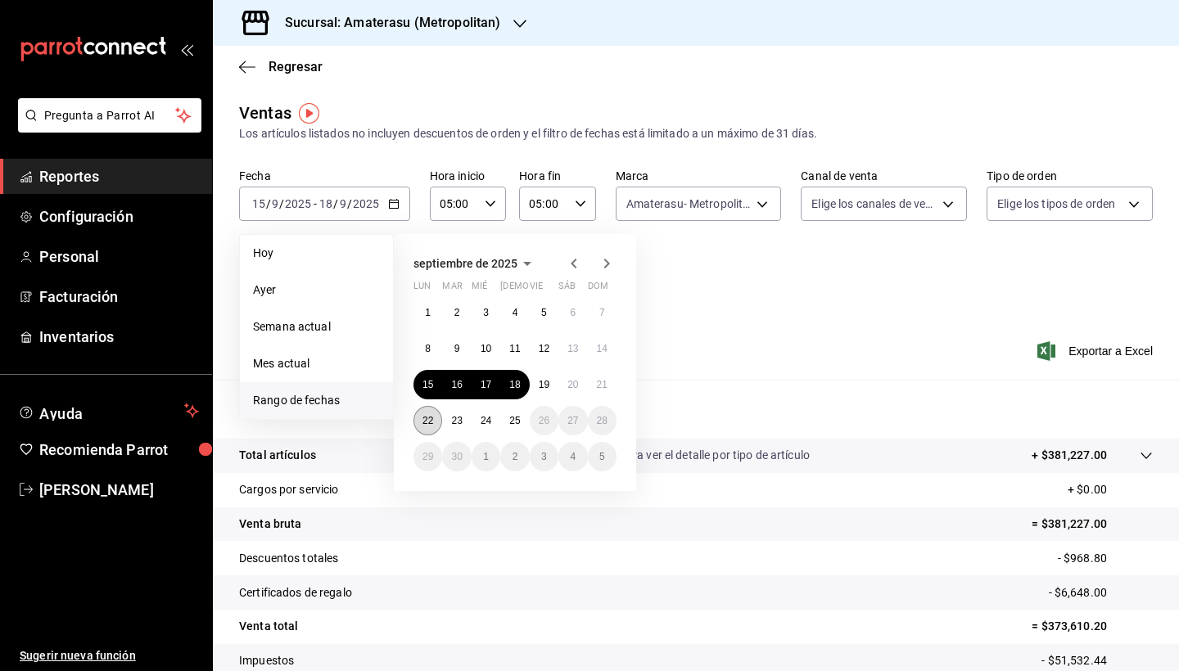
click at [427, 424] on abbr "22" at bounding box center [427, 420] width 11 height 11
click at [508, 419] on button "25" at bounding box center [514, 420] width 29 height 29
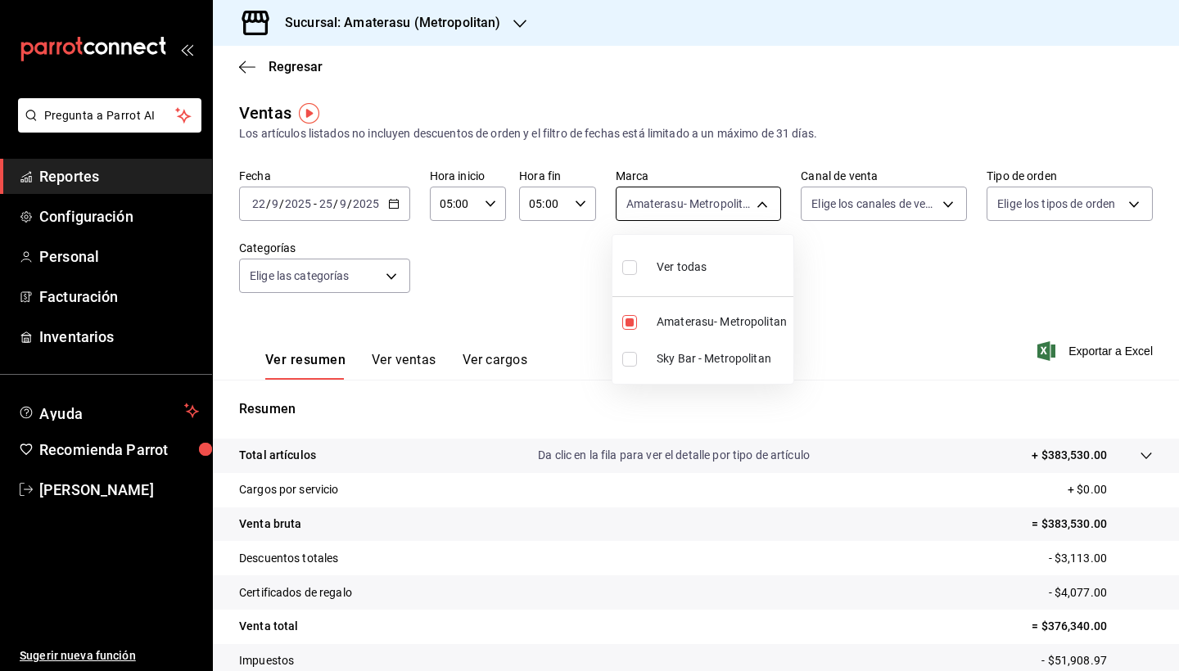
click at [731, 208] on body "Pregunta a Parrot AI Reportes Configuración Personal Facturación Inventarios Ay…" at bounding box center [589, 335] width 1179 height 671
click at [634, 272] on input "checkbox" at bounding box center [629, 267] width 15 height 15
checkbox input "true"
type input "e4cd7fcb-d45b-43ae-a99f-ad4ccfcd9032,f3afaab8-8c3d-4e49-a299-af9bdf6027b2"
checkbox input "true"
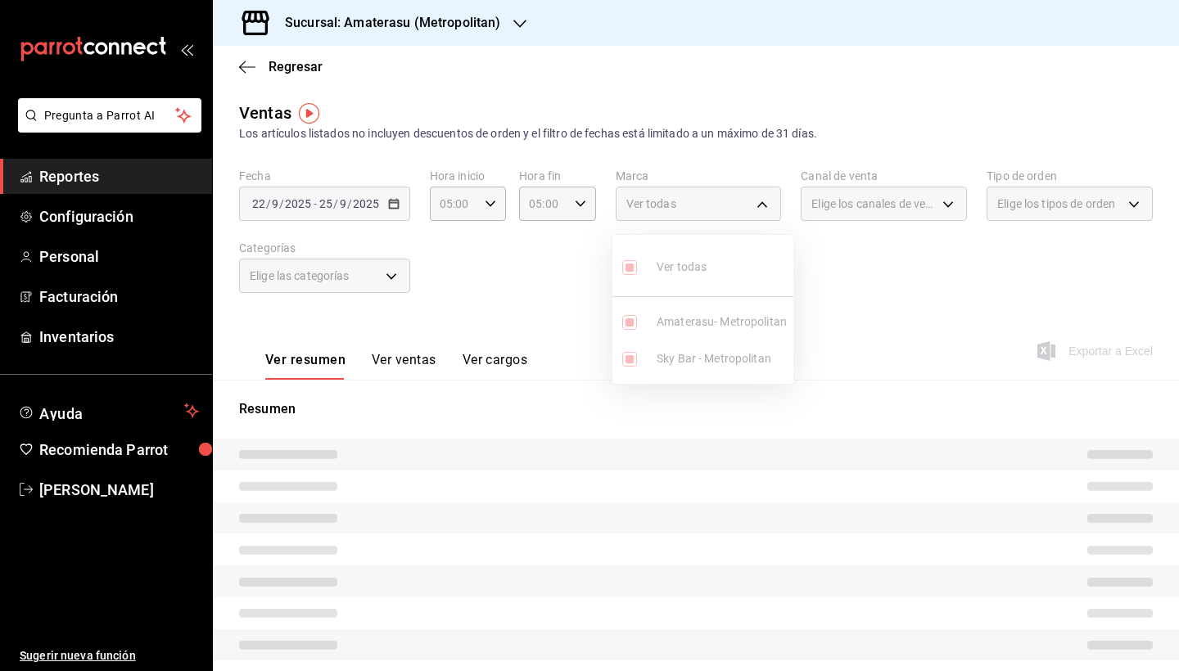
click at [539, 281] on div at bounding box center [589, 335] width 1179 height 671
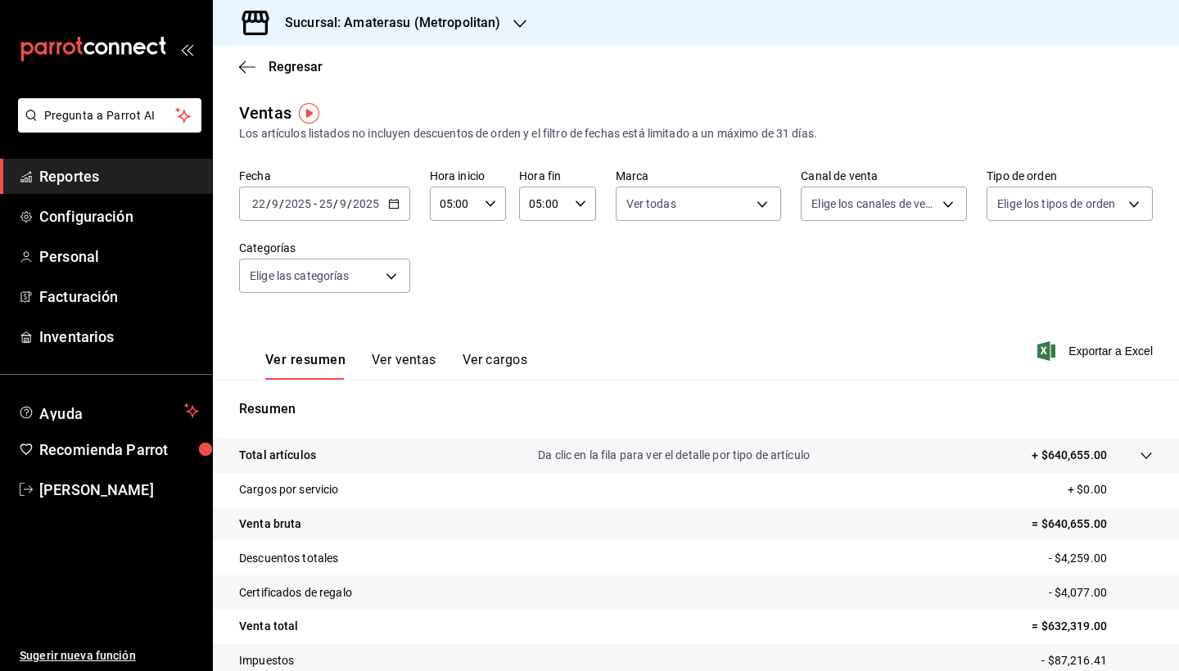
click at [396, 205] on icon "button" at bounding box center [393, 203] width 11 height 11
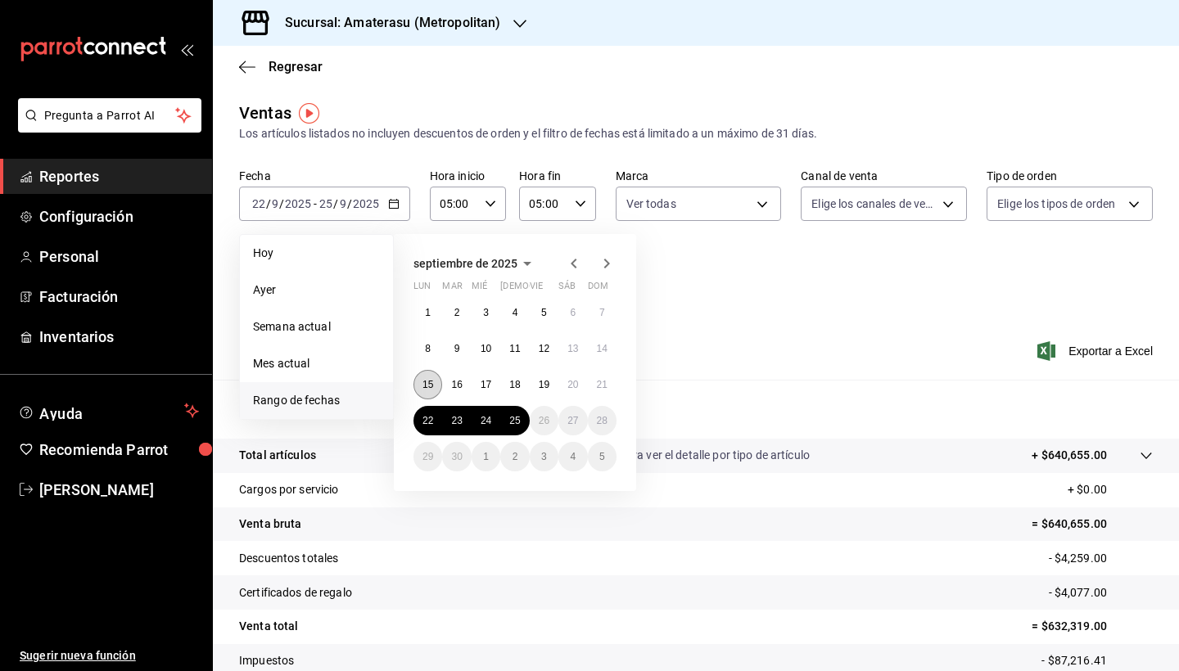
click at [427, 381] on abbr "15" at bounding box center [427, 384] width 11 height 11
click at [519, 388] on abbr "18" at bounding box center [514, 384] width 11 height 11
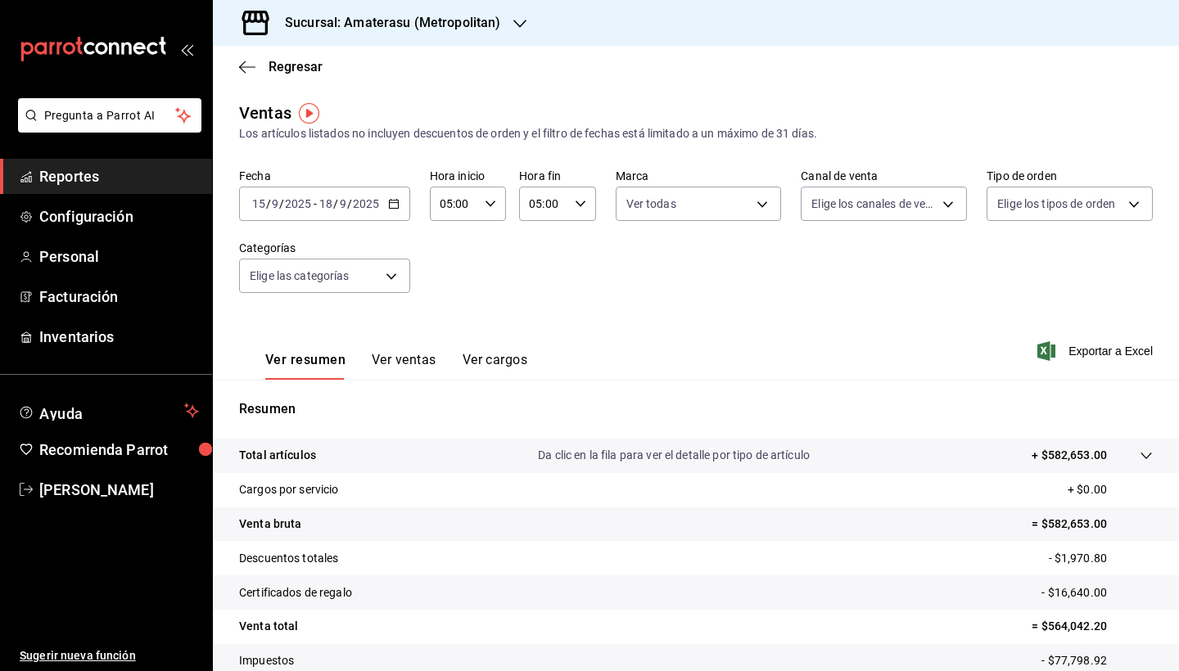
click at [397, 206] on \(Stroke\) "button" at bounding box center [394, 204] width 10 height 9
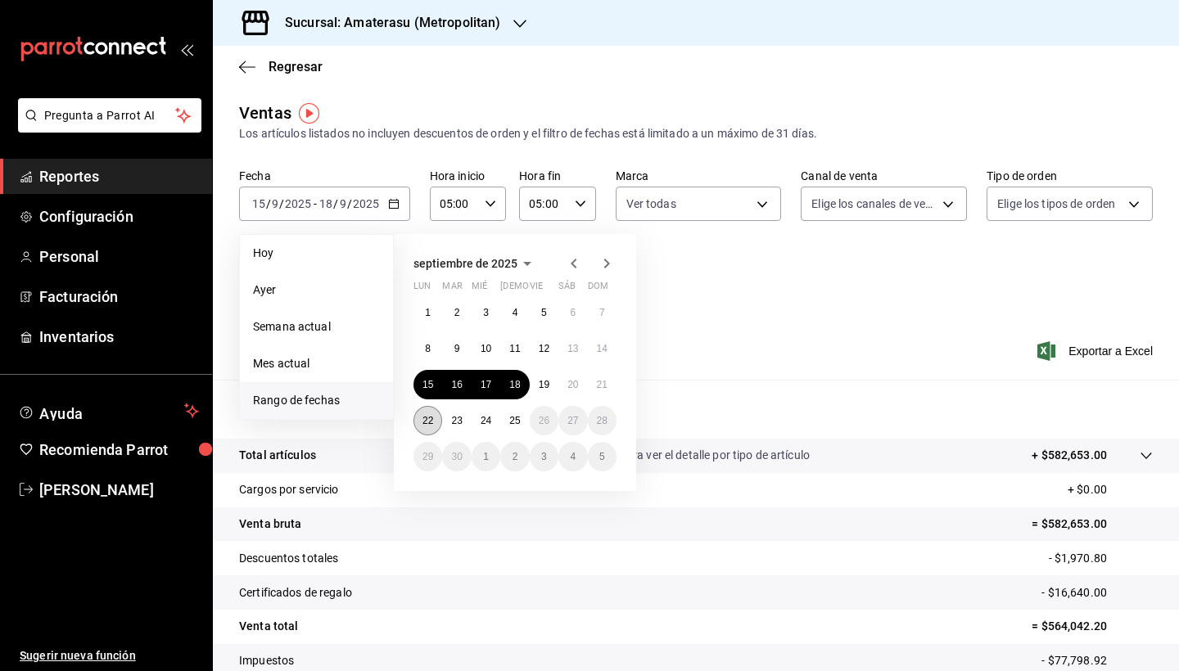
click at [431, 419] on abbr "22" at bounding box center [427, 420] width 11 height 11
click at [507, 421] on button "25" at bounding box center [514, 420] width 29 height 29
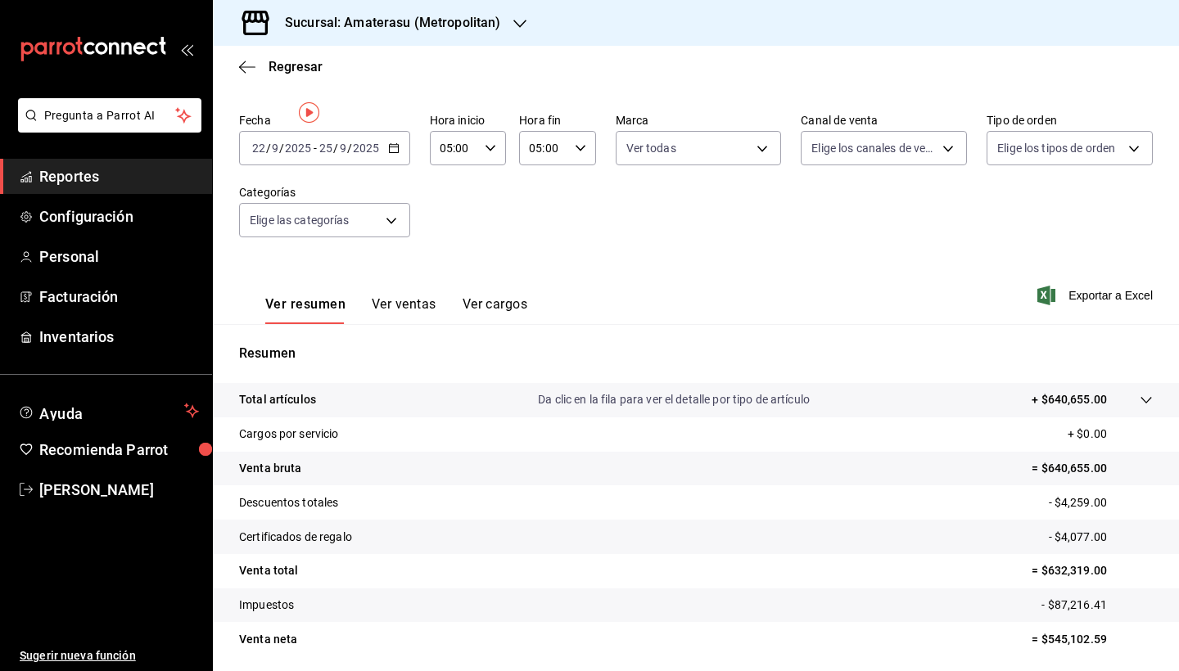
scroll to position [107, 0]
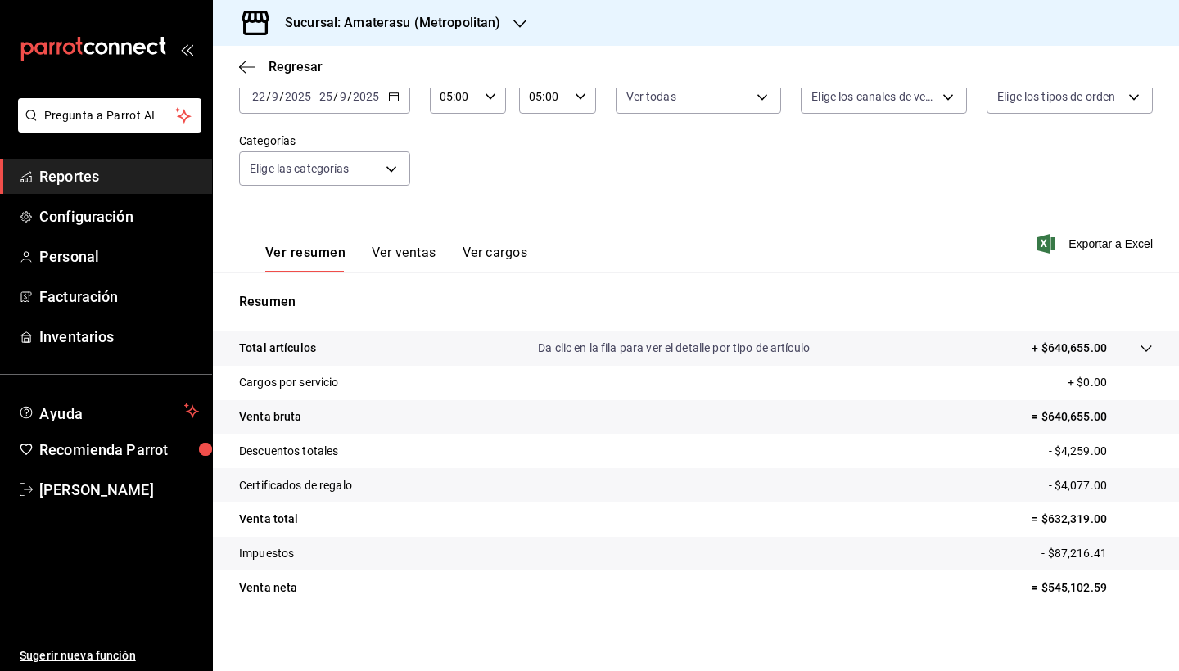
click at [394, 95] on icon "button" at bounding box center [393, 96] width 11 height 11
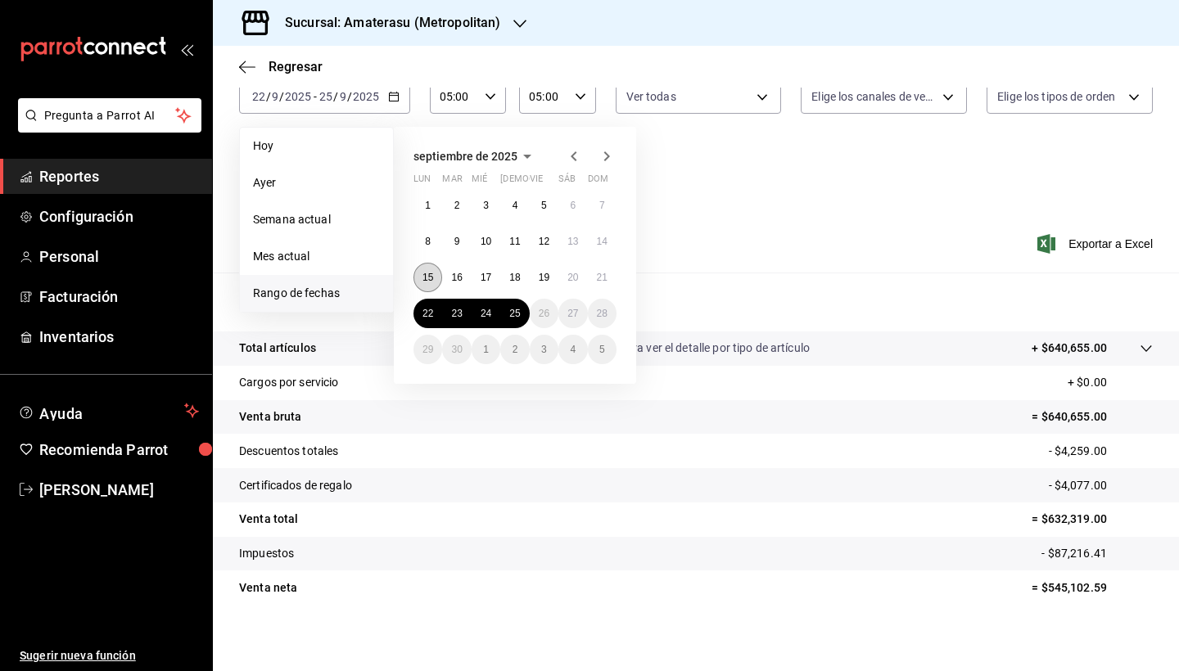
click at [427, 269] on button "15" at bounding box center [427, 277] width 29 height 29
click at [517, 278] on abbr "18" at bounding box center [514, 277] width 11 height 11
